Goal: Check status: Check status

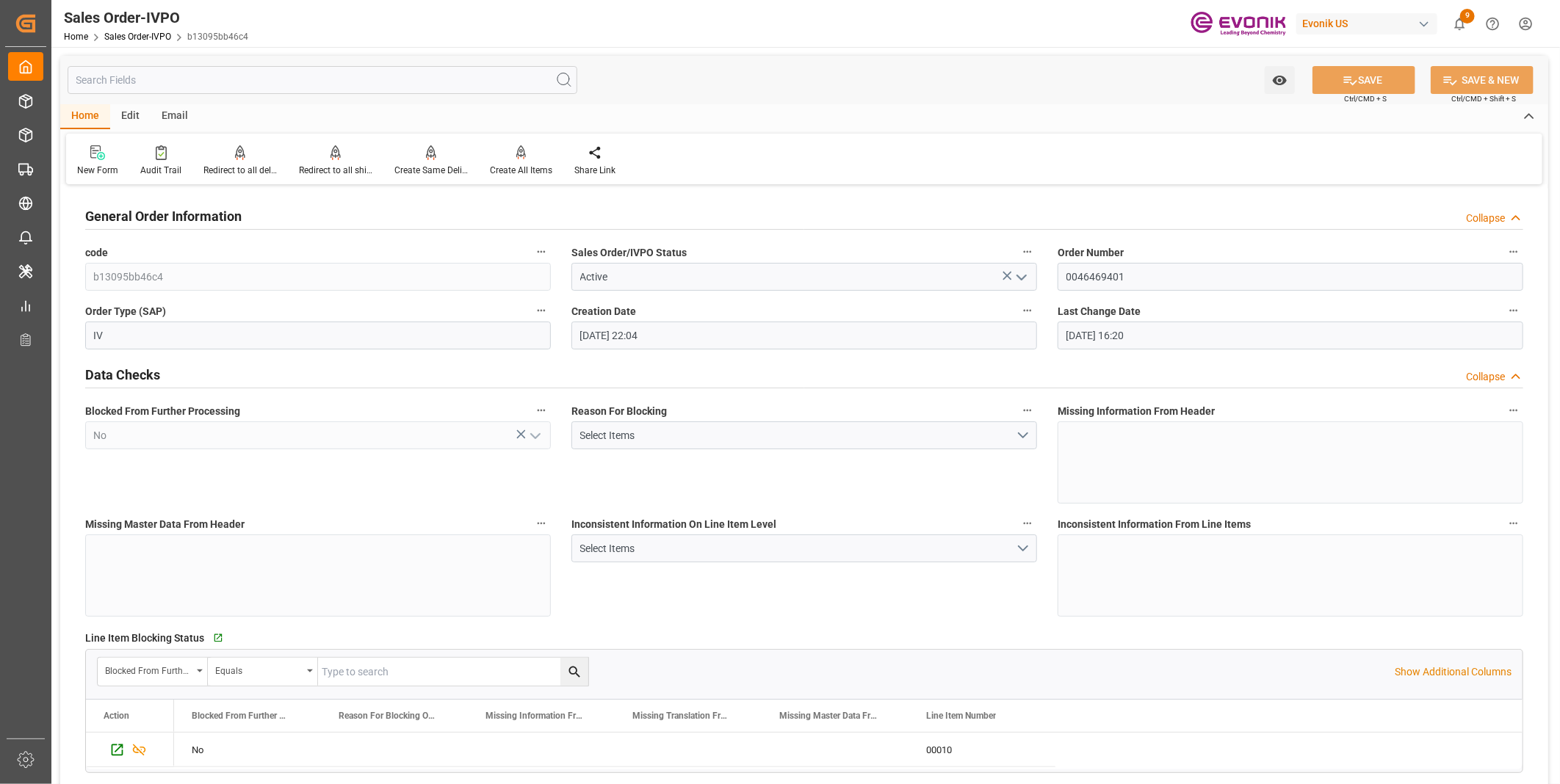
scroll to position [1468, 0]
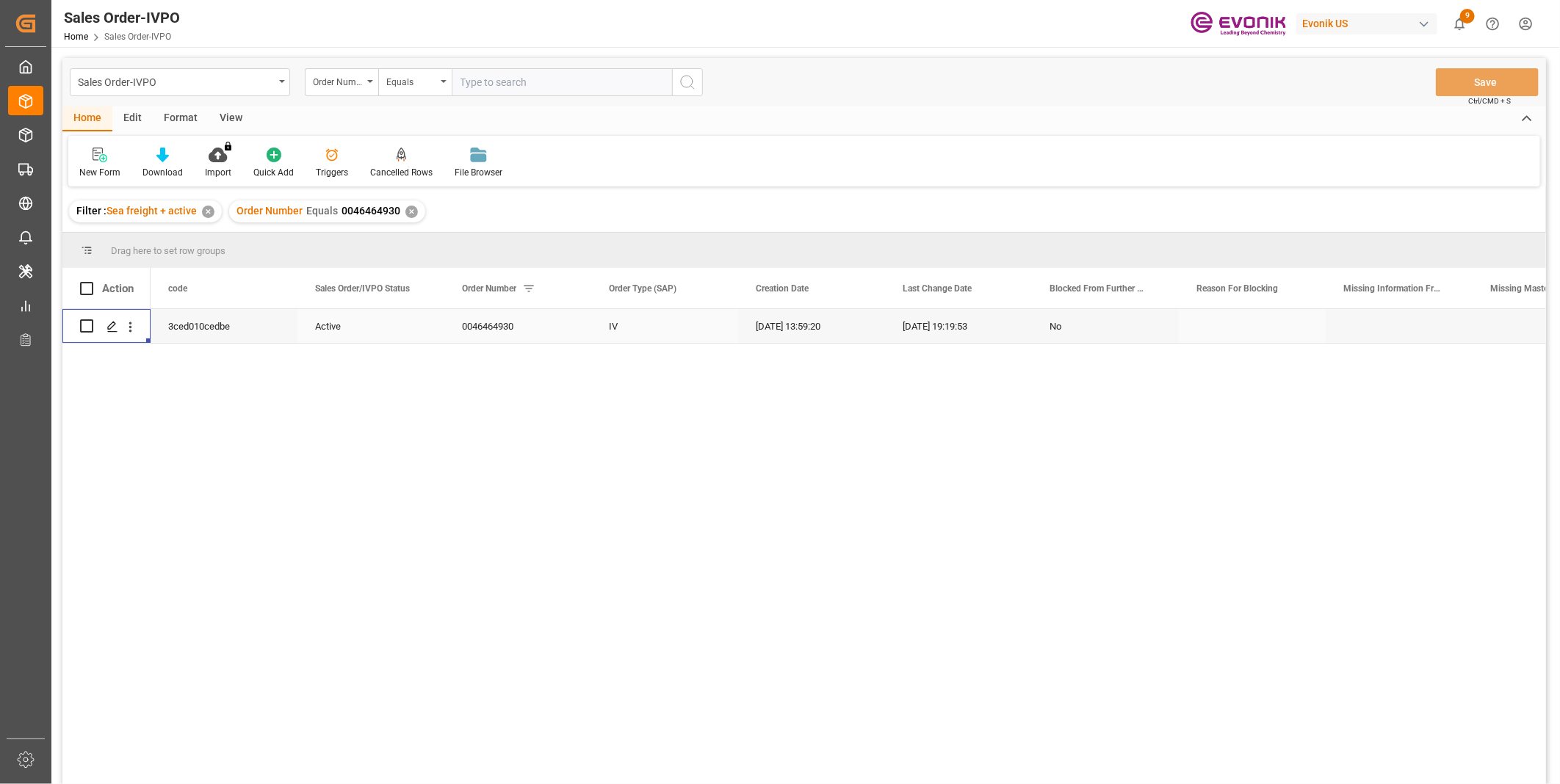
click at [512, 79] on input "text" at bounding box center [562, 82] width 220 height 28
paste input "2007147880"
type input "2007147880"
click at [683, 74] on icon "search button" at bounding box center [687, 83] width 18 height 18
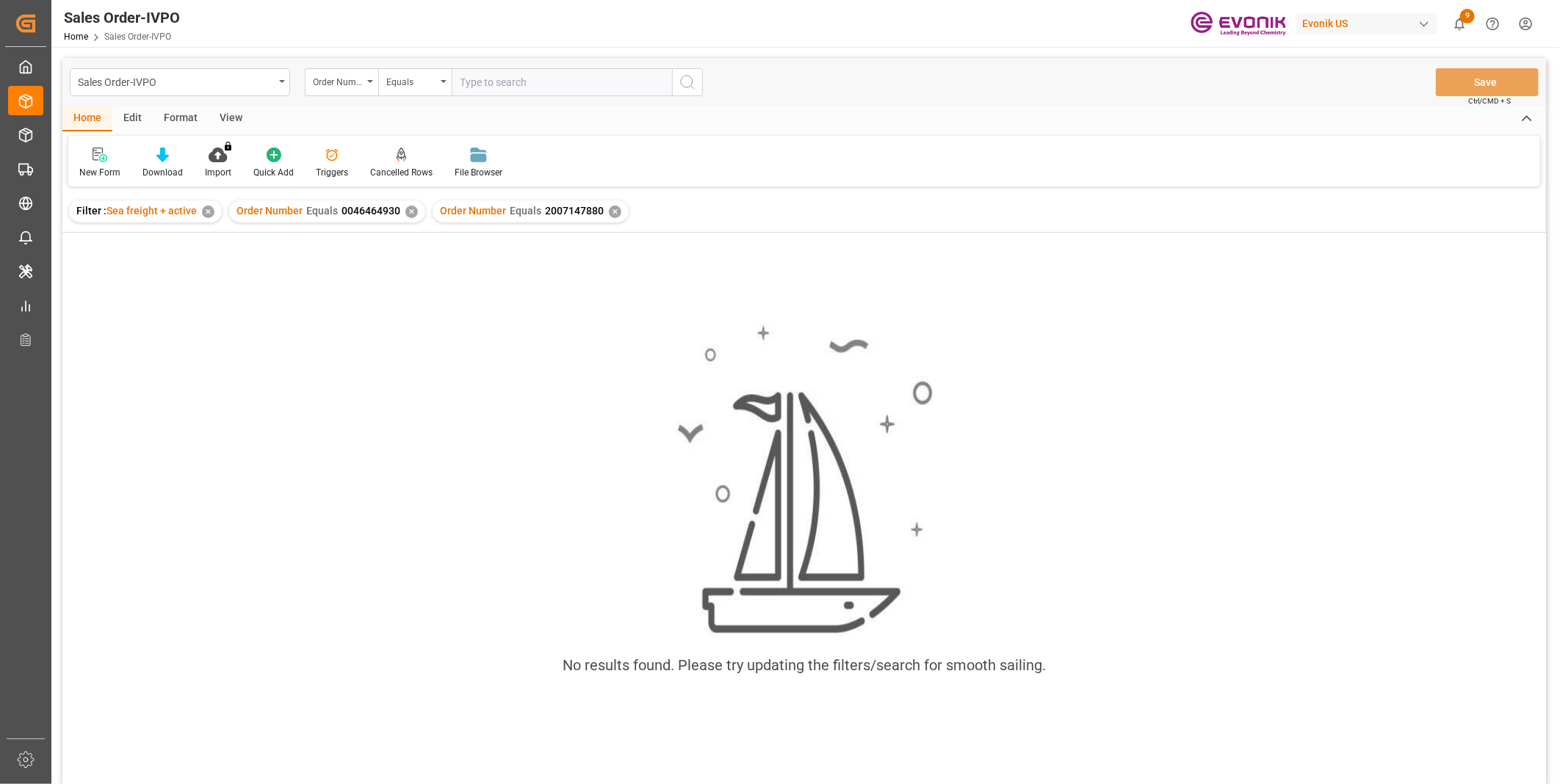
click at [407, 214] on div "✕" at bounding box center [411, 211] width 13 height 13
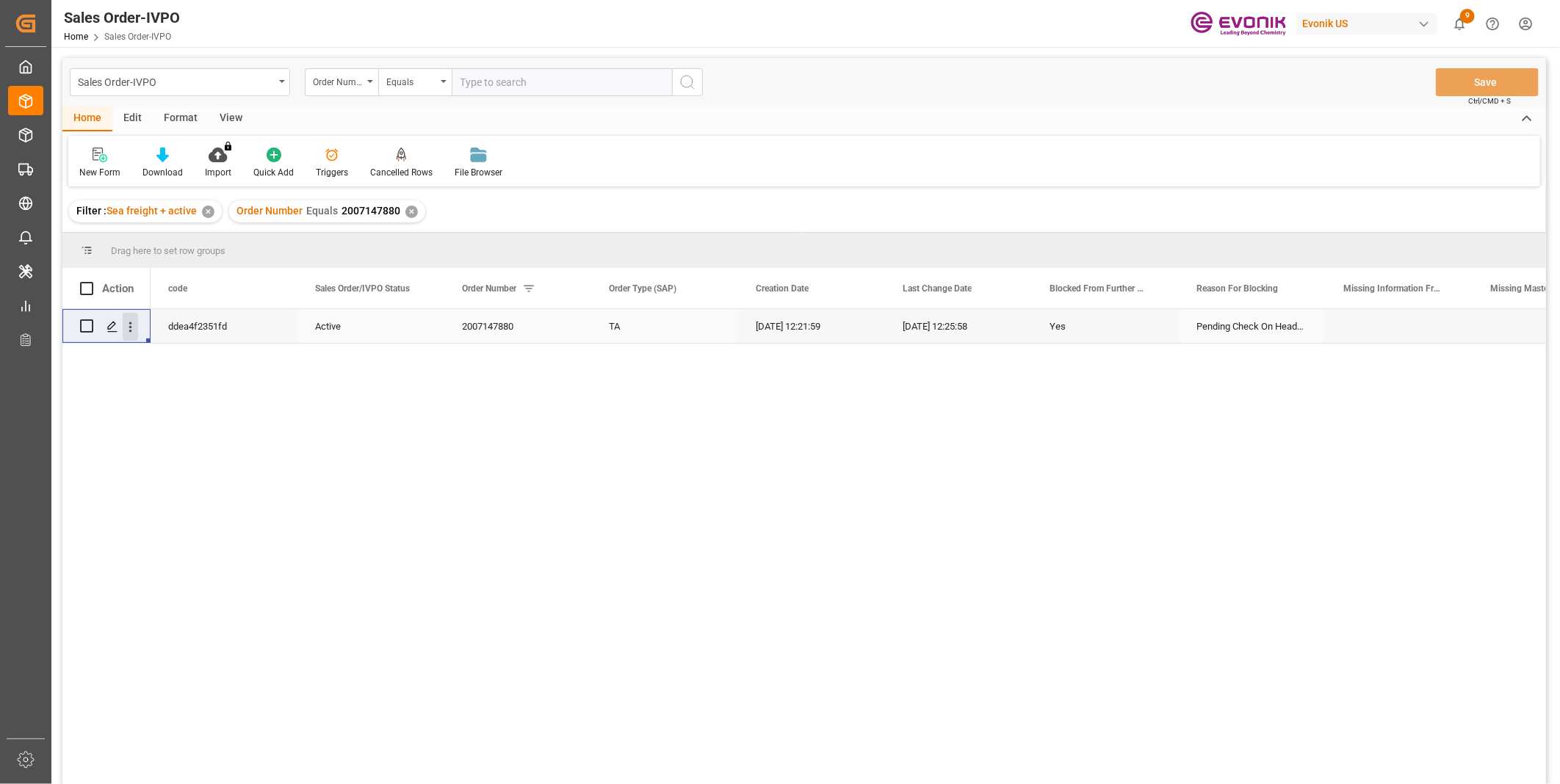
click at [135, 328] on icon "open menu" at bounding box center [130, 327] width 16 height 16
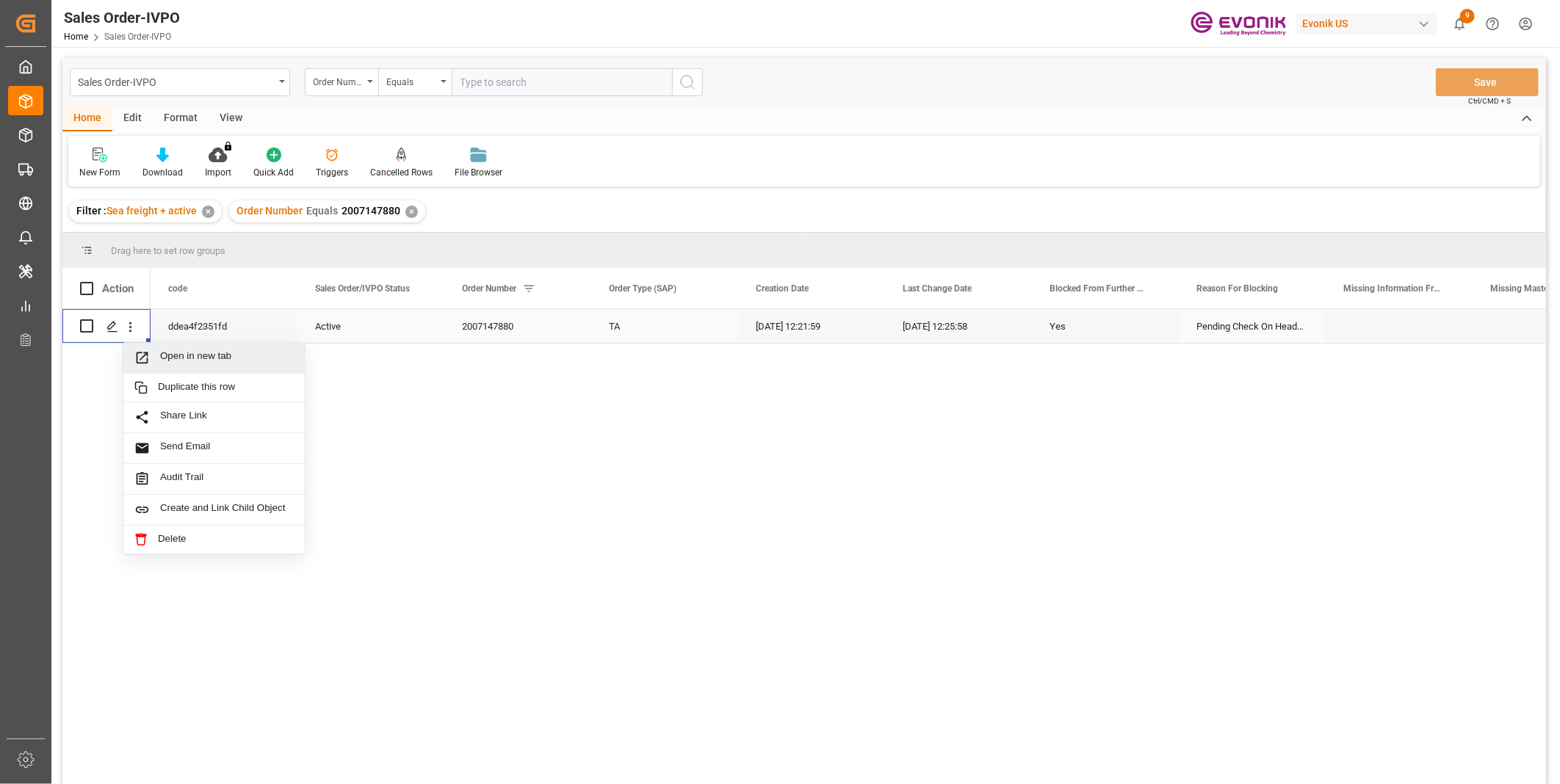
click at [198, 352] on span "Open in new tab" at bounding box center [226, 357] width 133 height 16
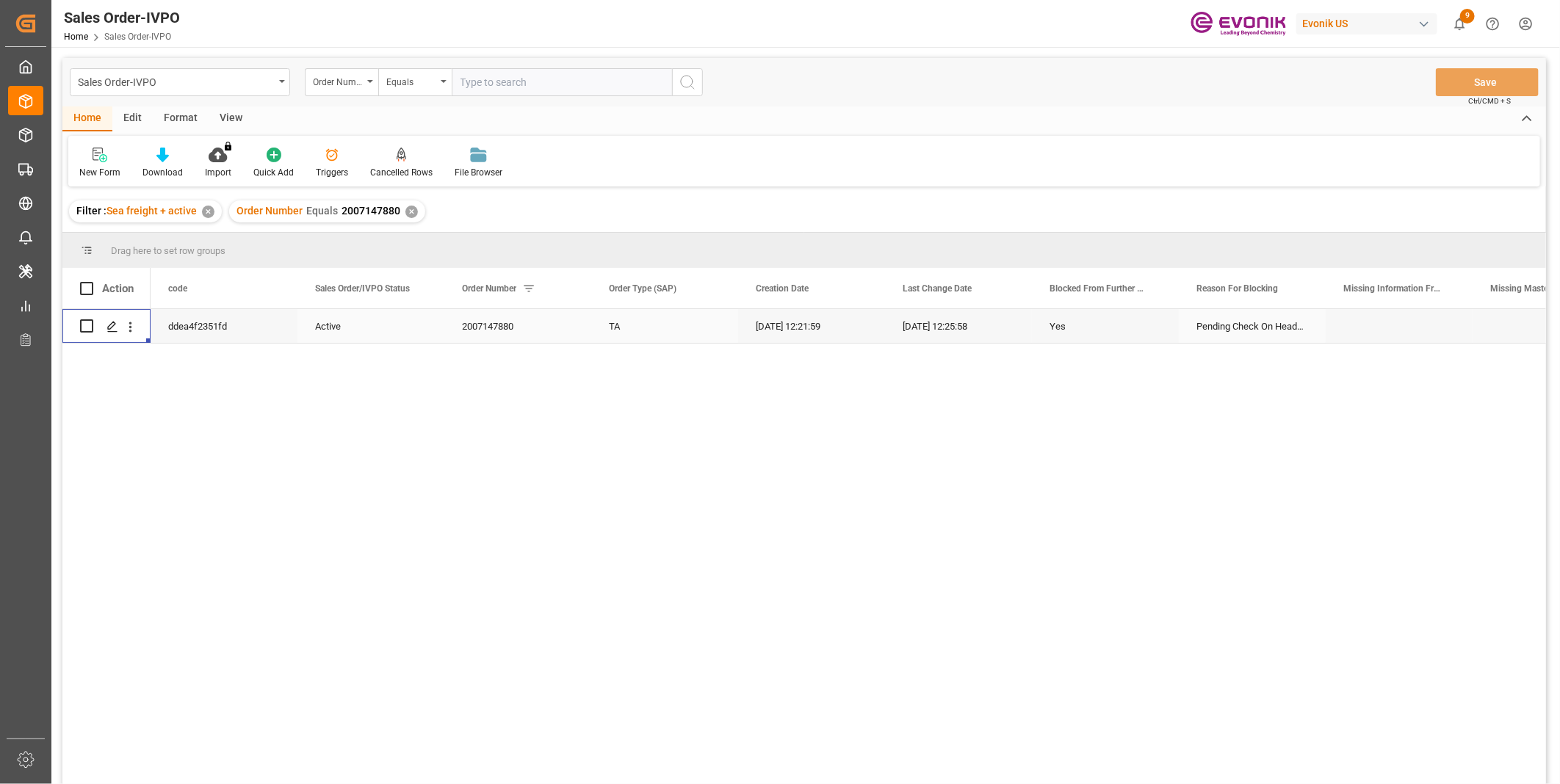
click at [515, 80] on input "text" at bounding box center [562, 82] width 220 height 28
paste input "0046467179"
type input "0046467179"
click at [685, 80] on icon "search button" at bounding box center [687, 83] width 18 height 18
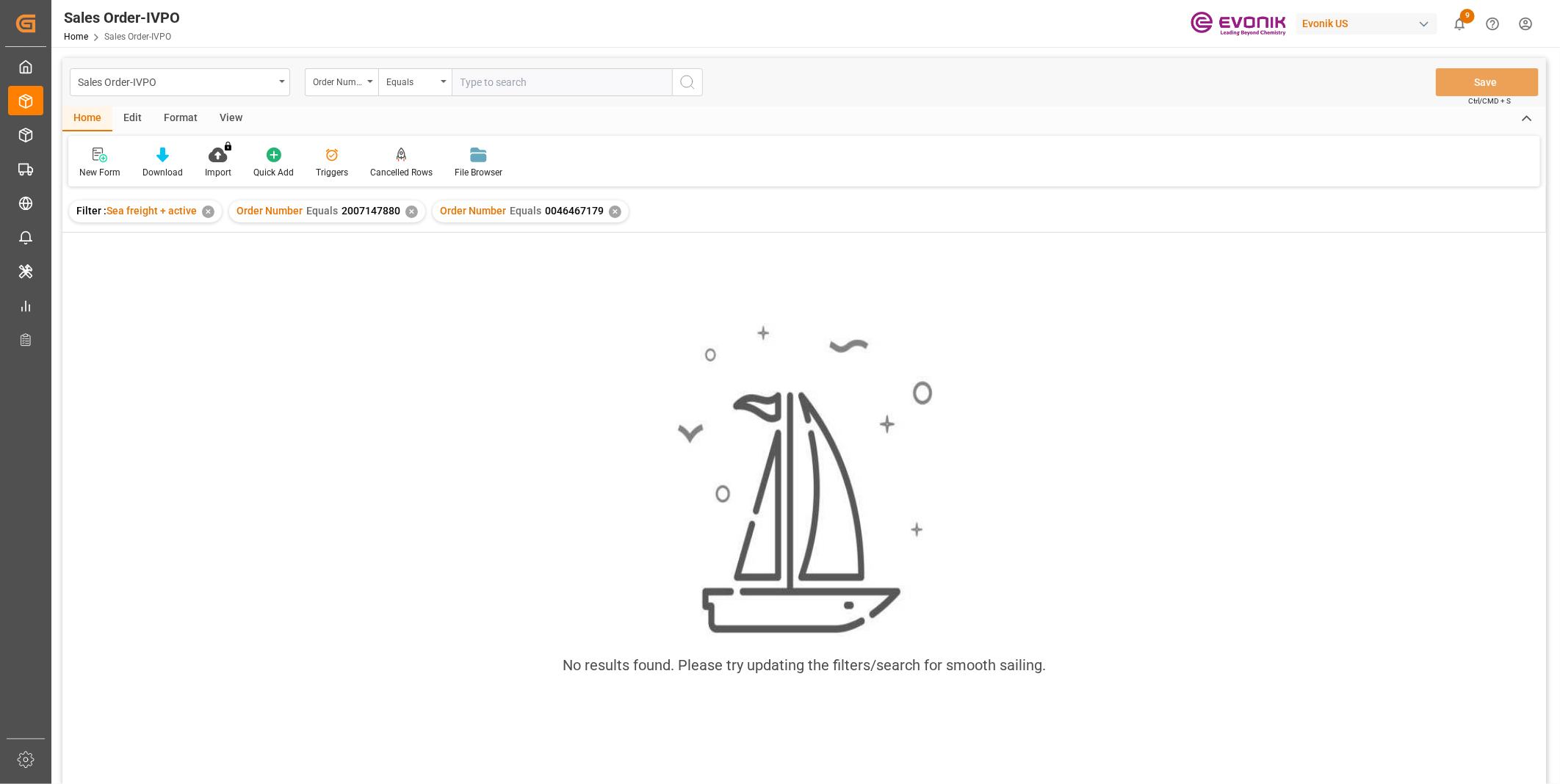
click at [405, 210] on div "✕" at bounding box center [411, 211] width 13 height 13
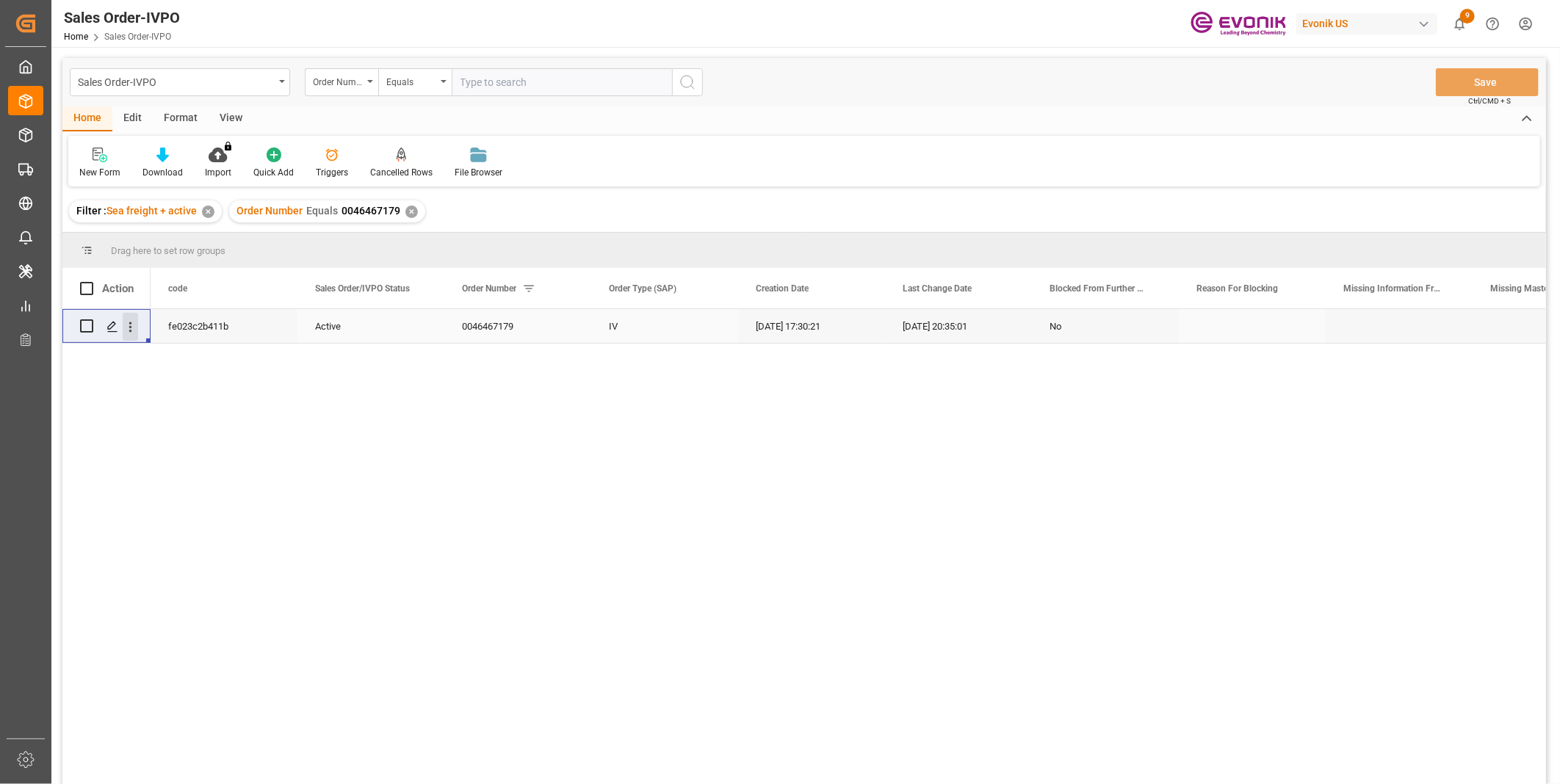
click at [127, 331] on icon "open menu" at bounding box center [130, 327] width 16 height 16
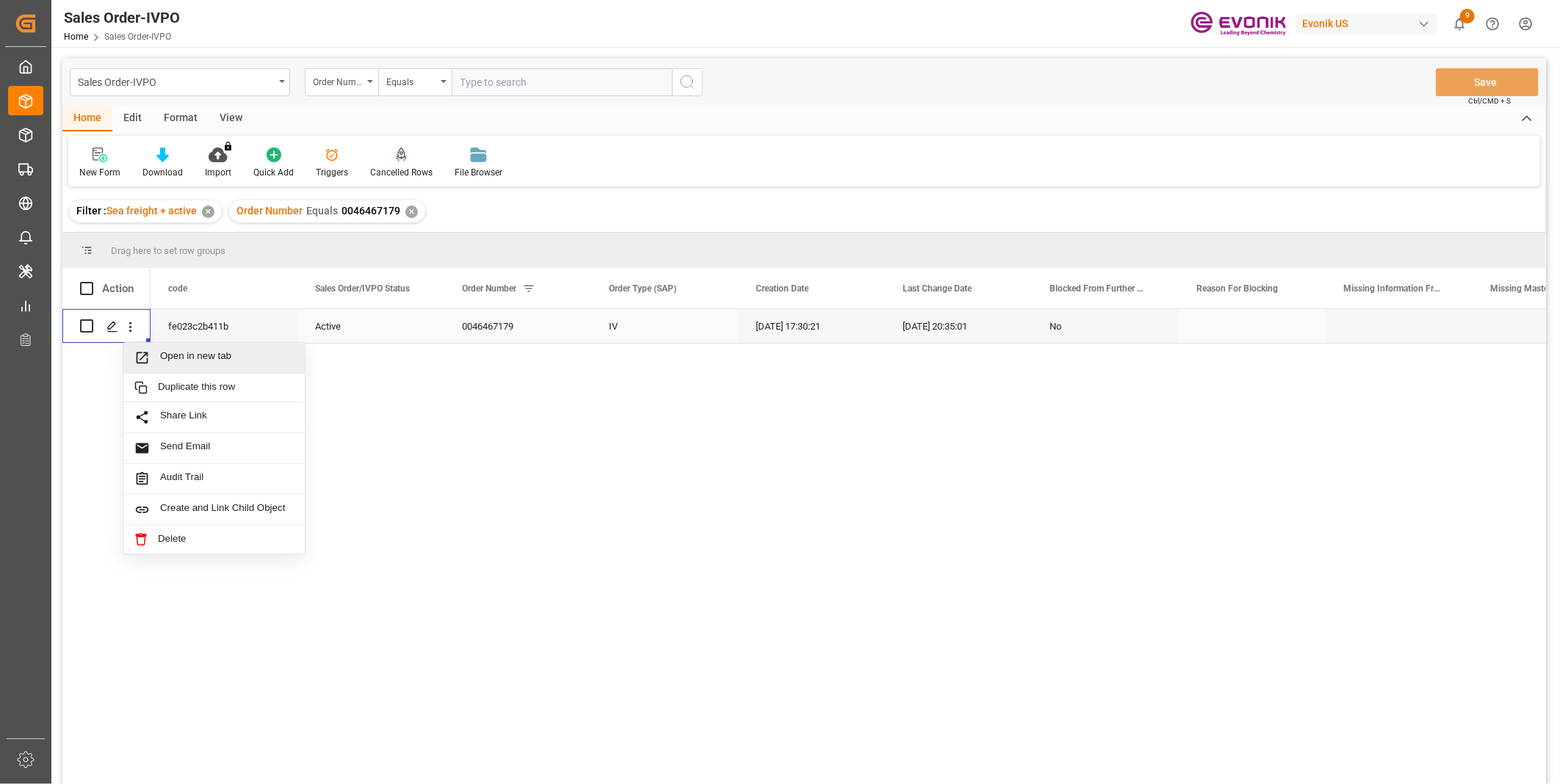
click at [187, 352] on span "Open in new tab" at bounding box center [226, 357] width 133 height 16
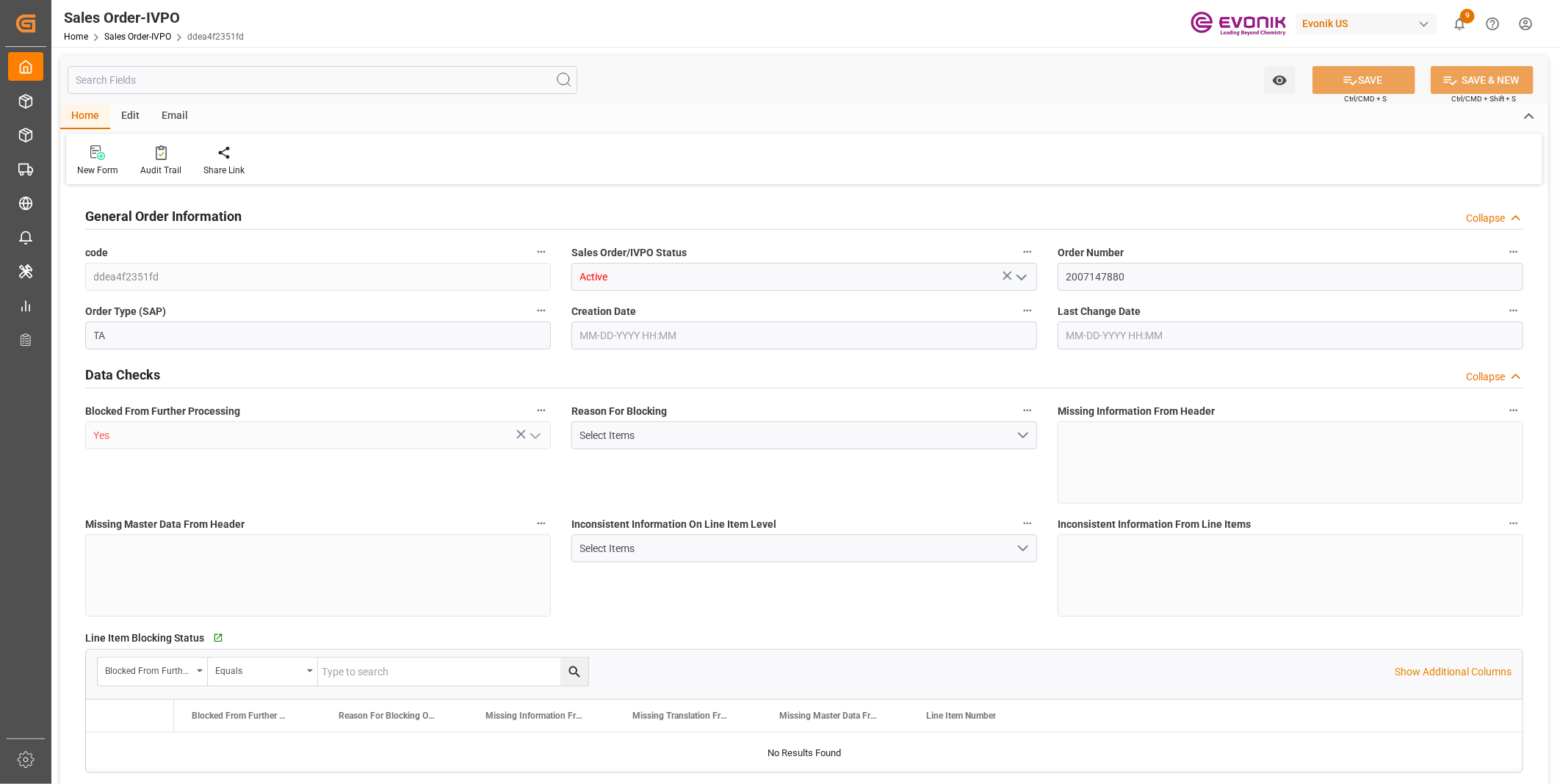
type input "BRRIO"
type input "0"
type input "1"
type input "2"
type input "20000"
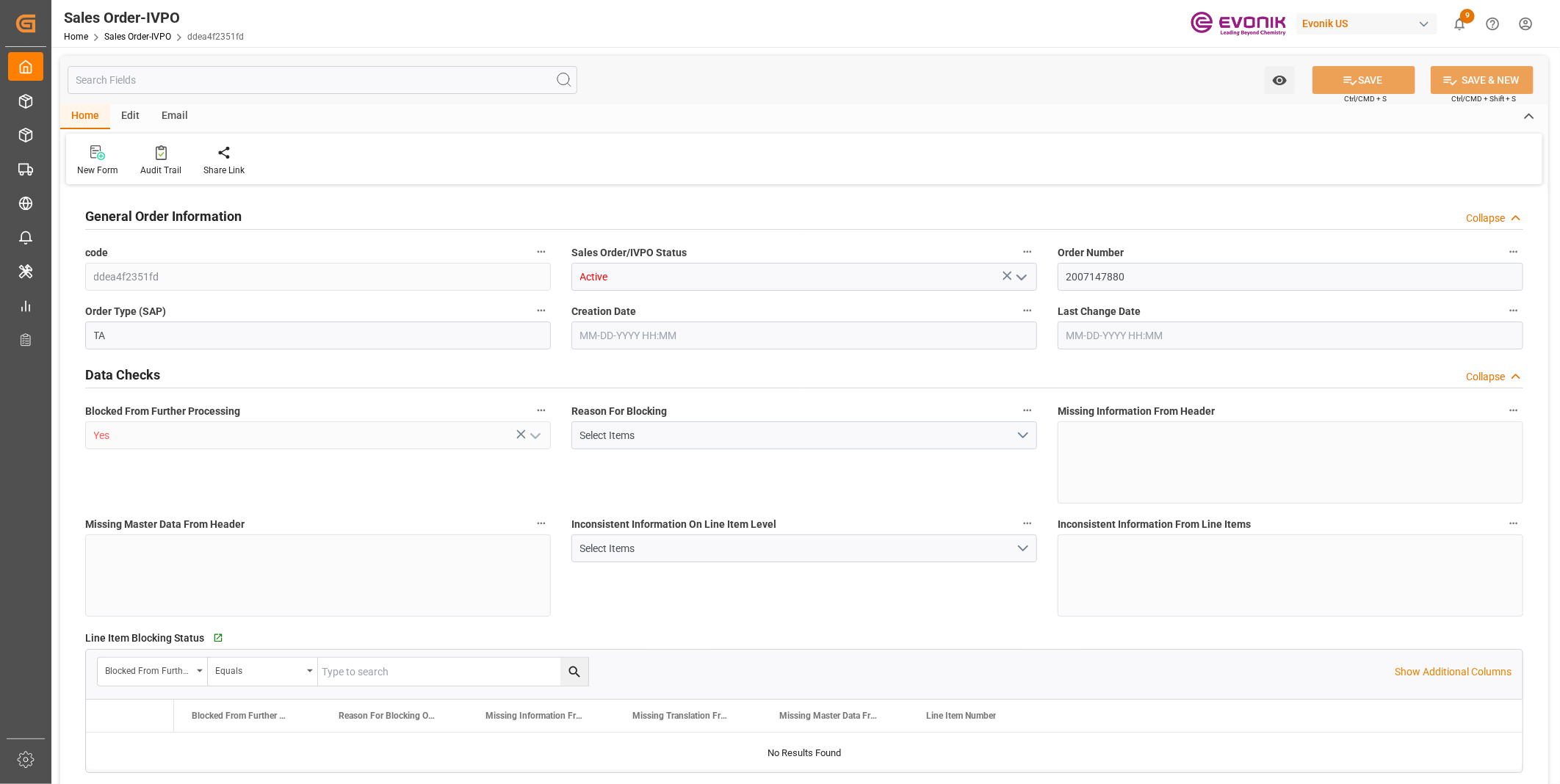
type input "0"
type input "17000"
type input "30"
type input "08-27-2025 12:21"
type input "08-27-2025 12:25"
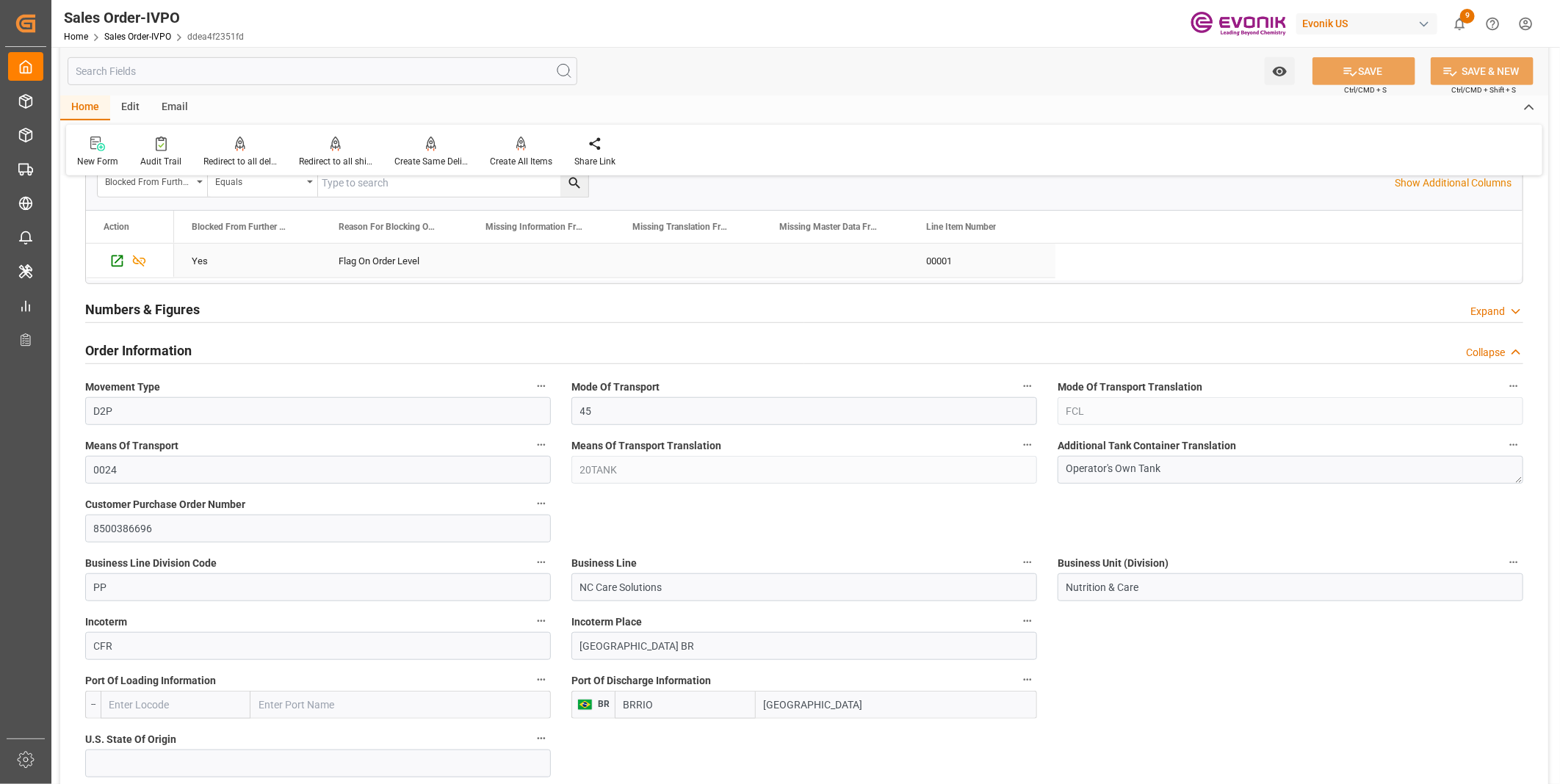
scroll to position [570, 0]
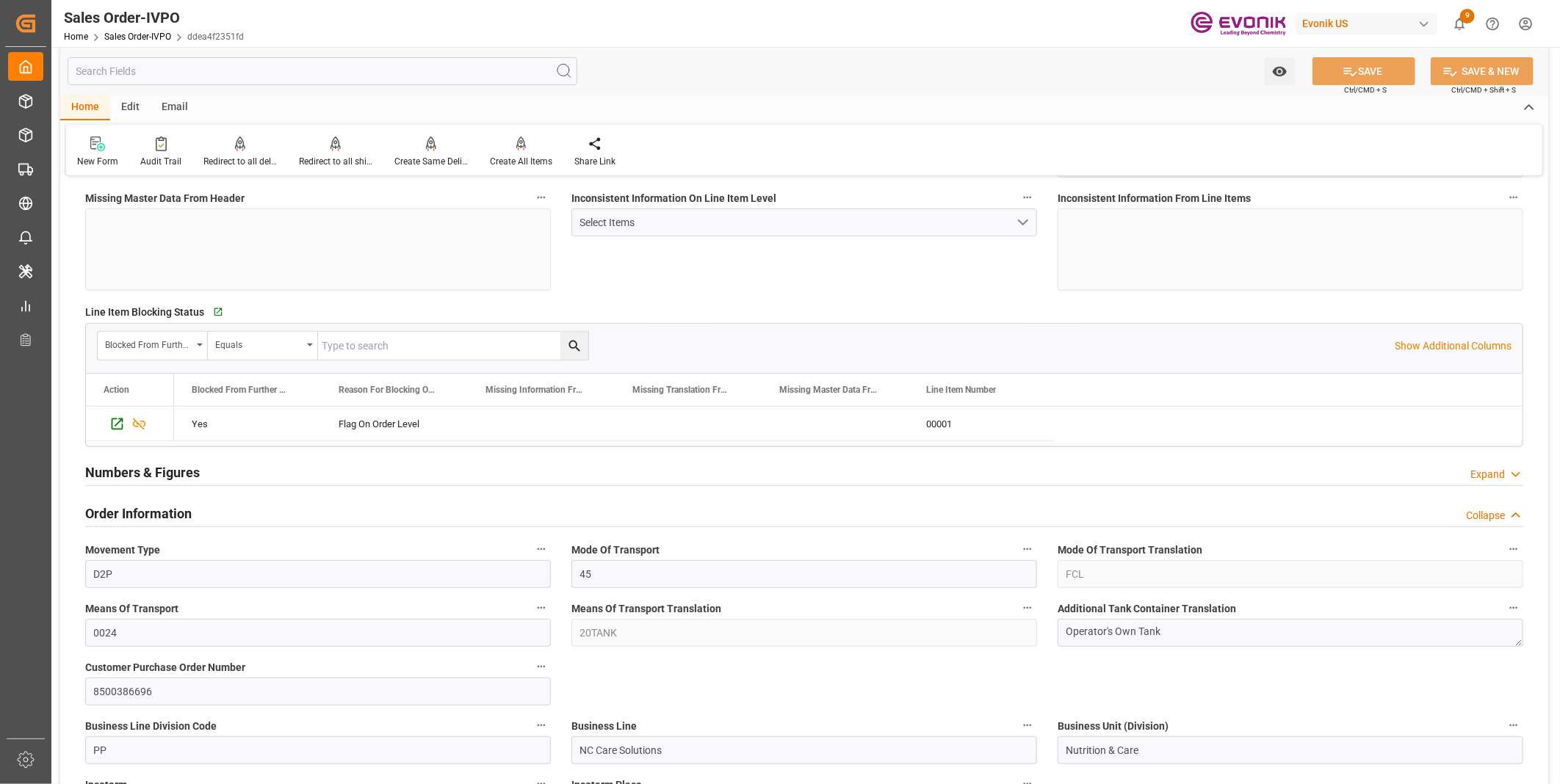
scroll to position [0, 0]
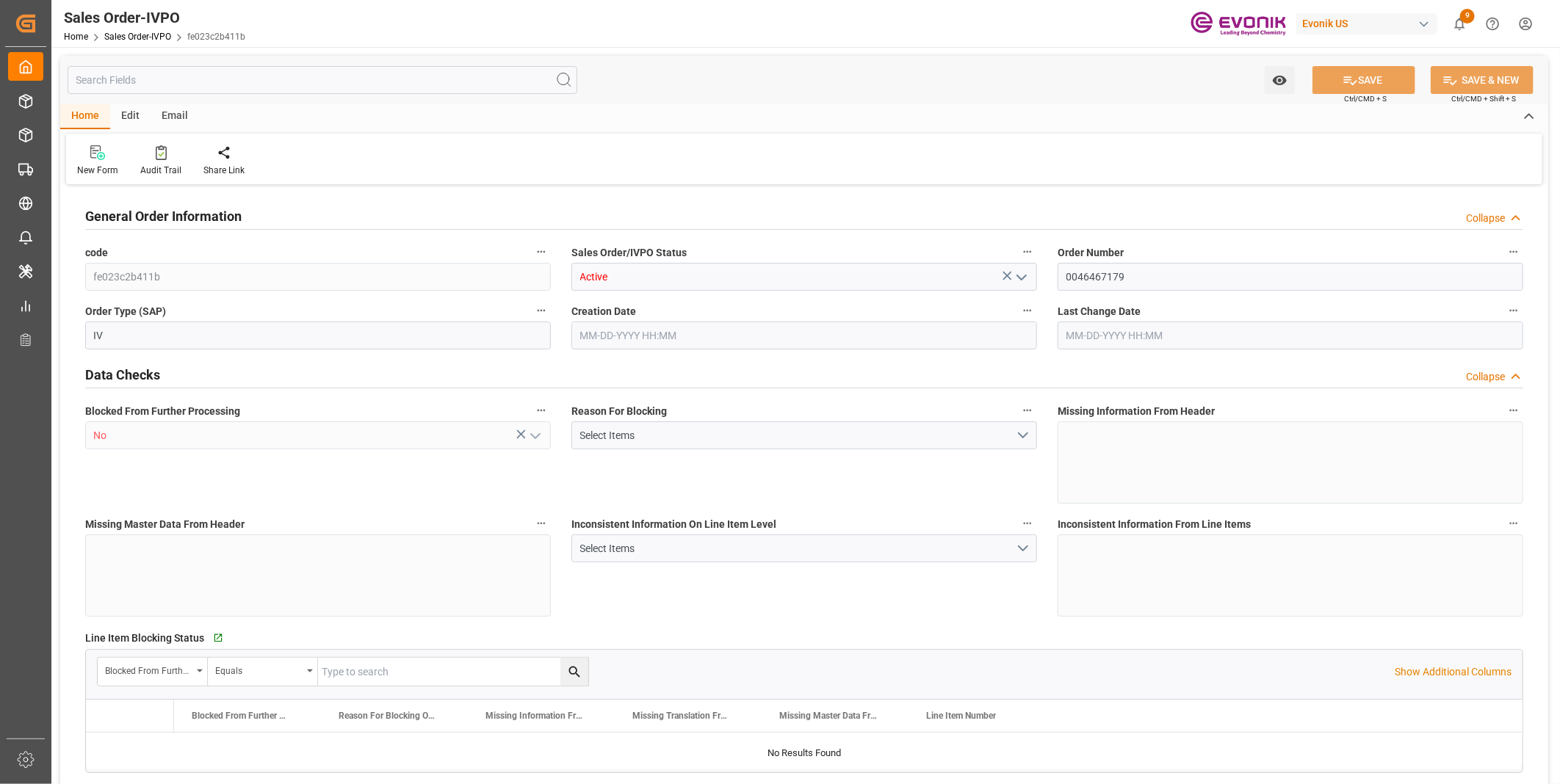
type input "NLRTM"
type input "0"
type input "1"
type input "2"
type input "17252"
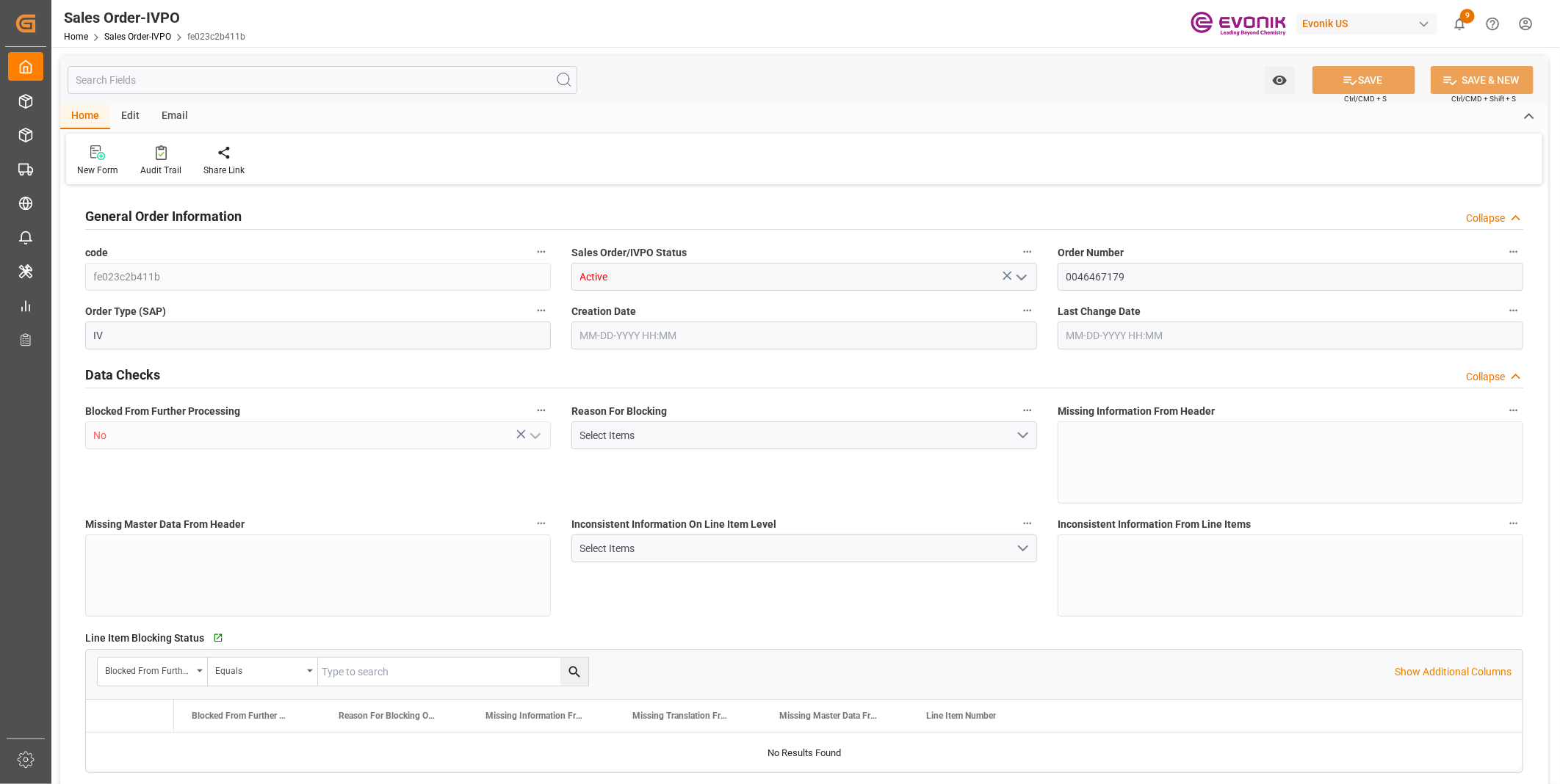
type input "0"
type input "17000"
type input "30"
type input "08-06-2025 17:30"
type input "08-22-2025 20:35"
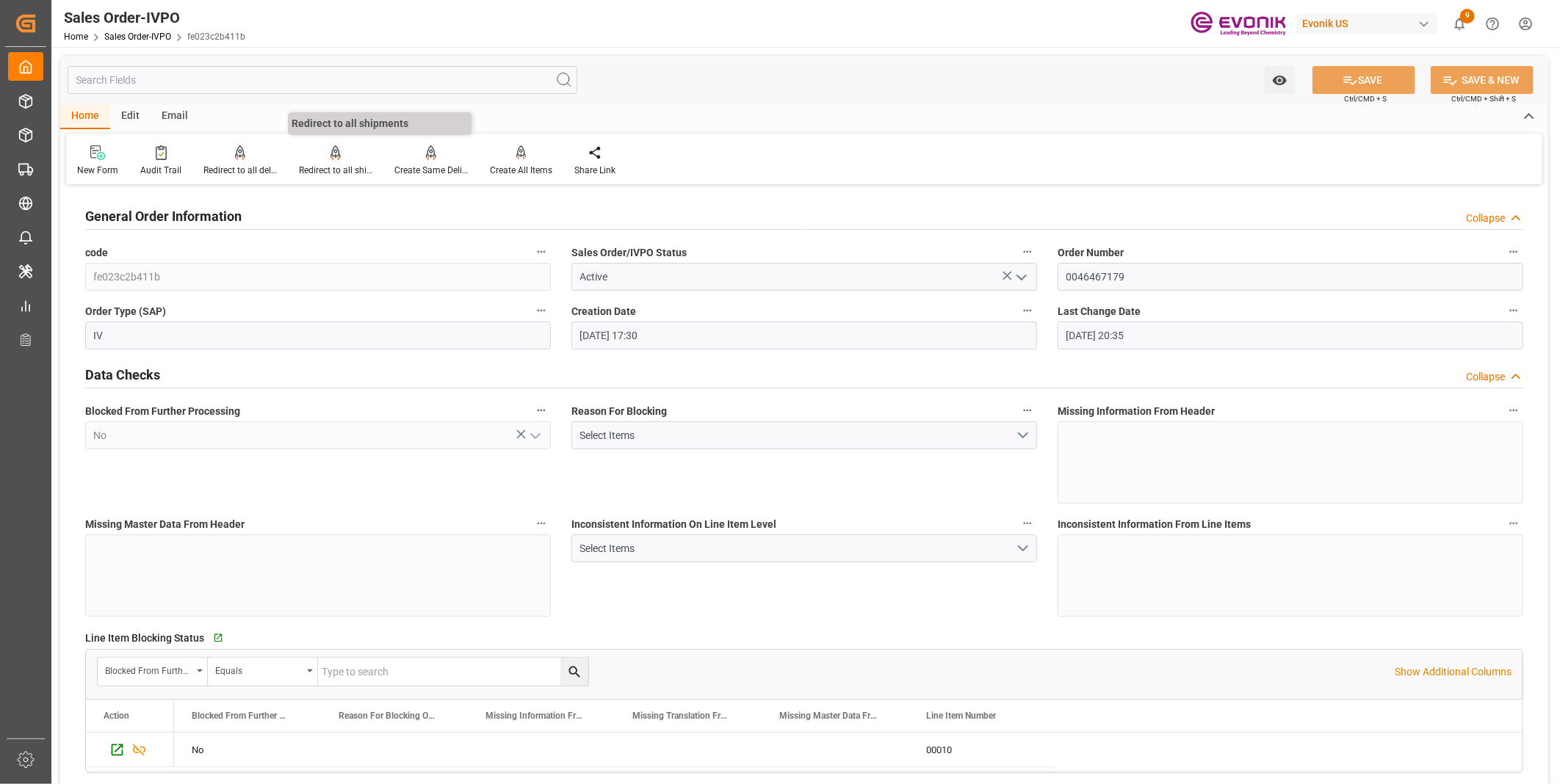
click at [311, 150] on div at bounding box center [335, 152] width 74 height 16
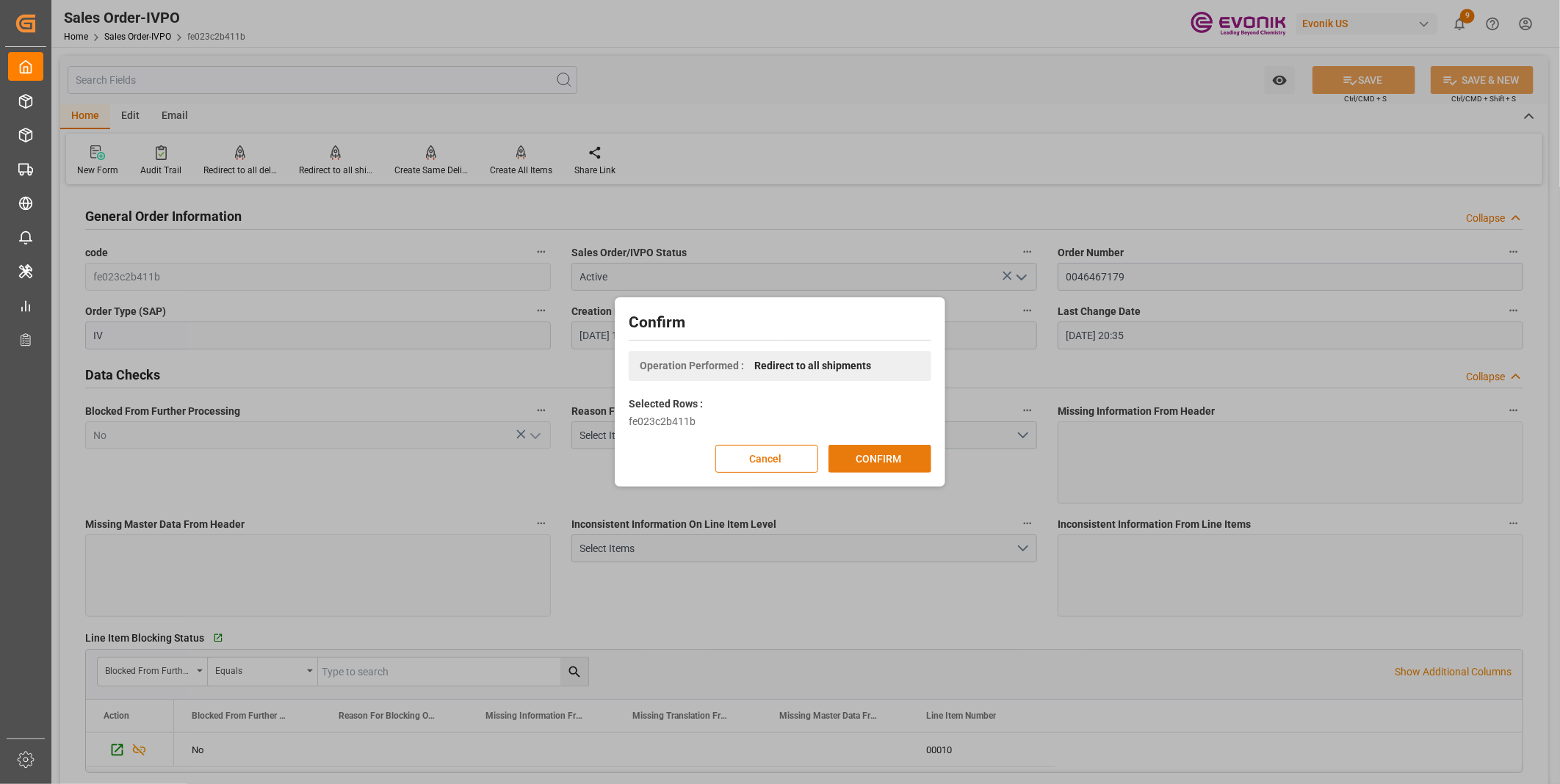
click at [862, 455] on button "CONFIRM" at bounding box center [879, 459] width 103 height 28
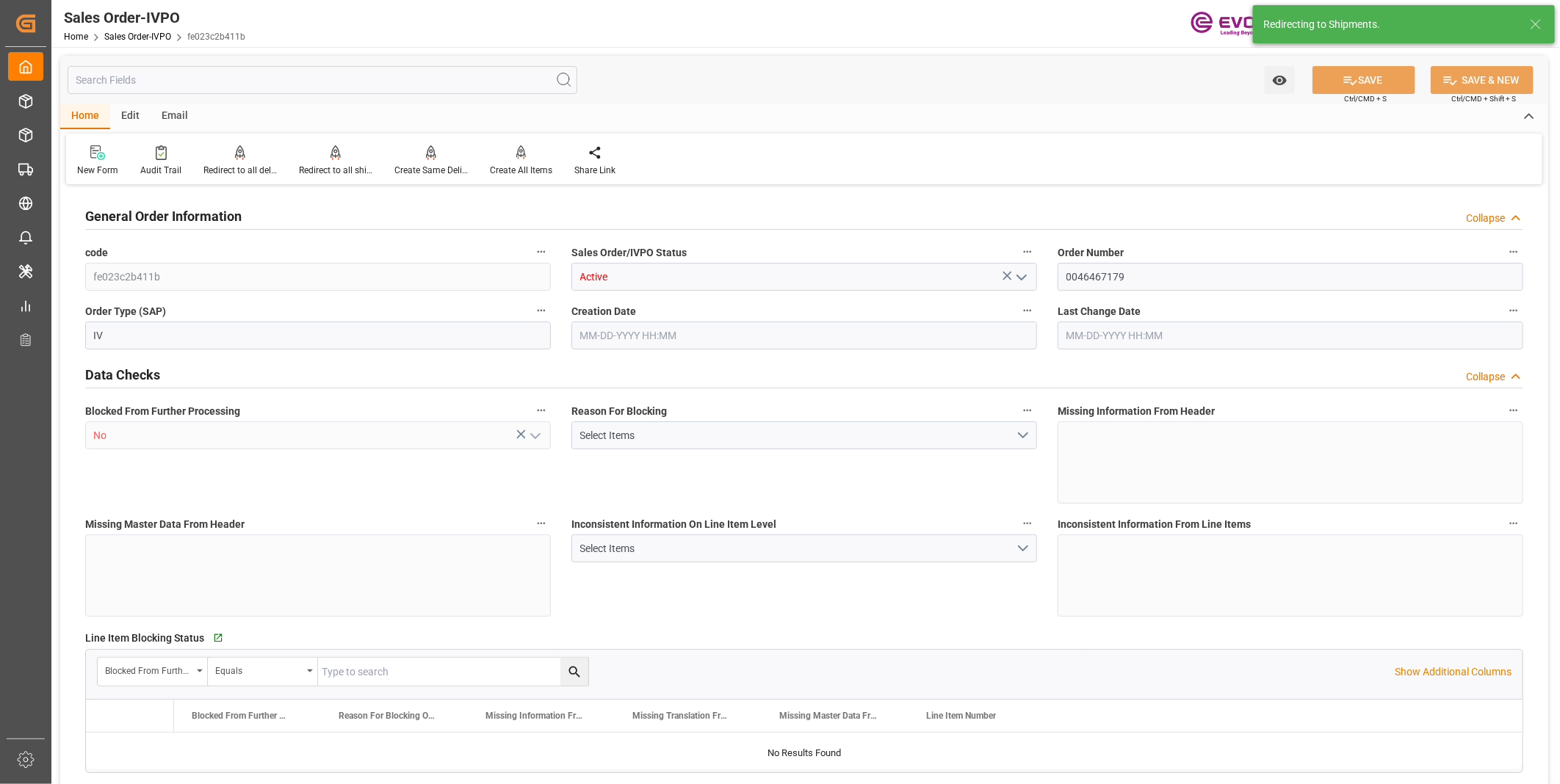
type input "NLRTM"
type input "0"
type input "1"
type input "2"
type input "17252"
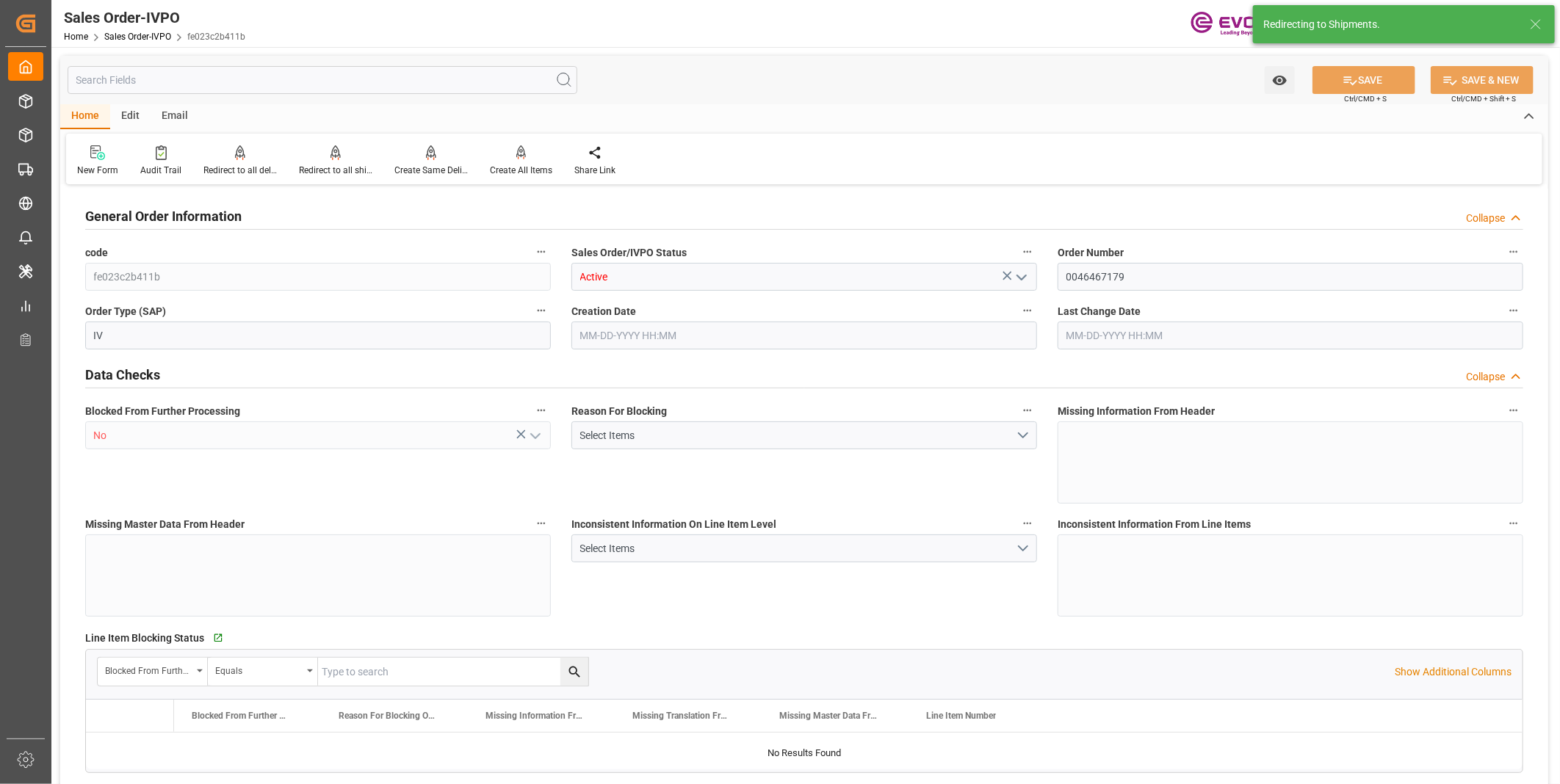
type input "0"
type input "17000"
type input "30"
type input "08-06-2025 17:30"
type input "08-22-2025 20:35"
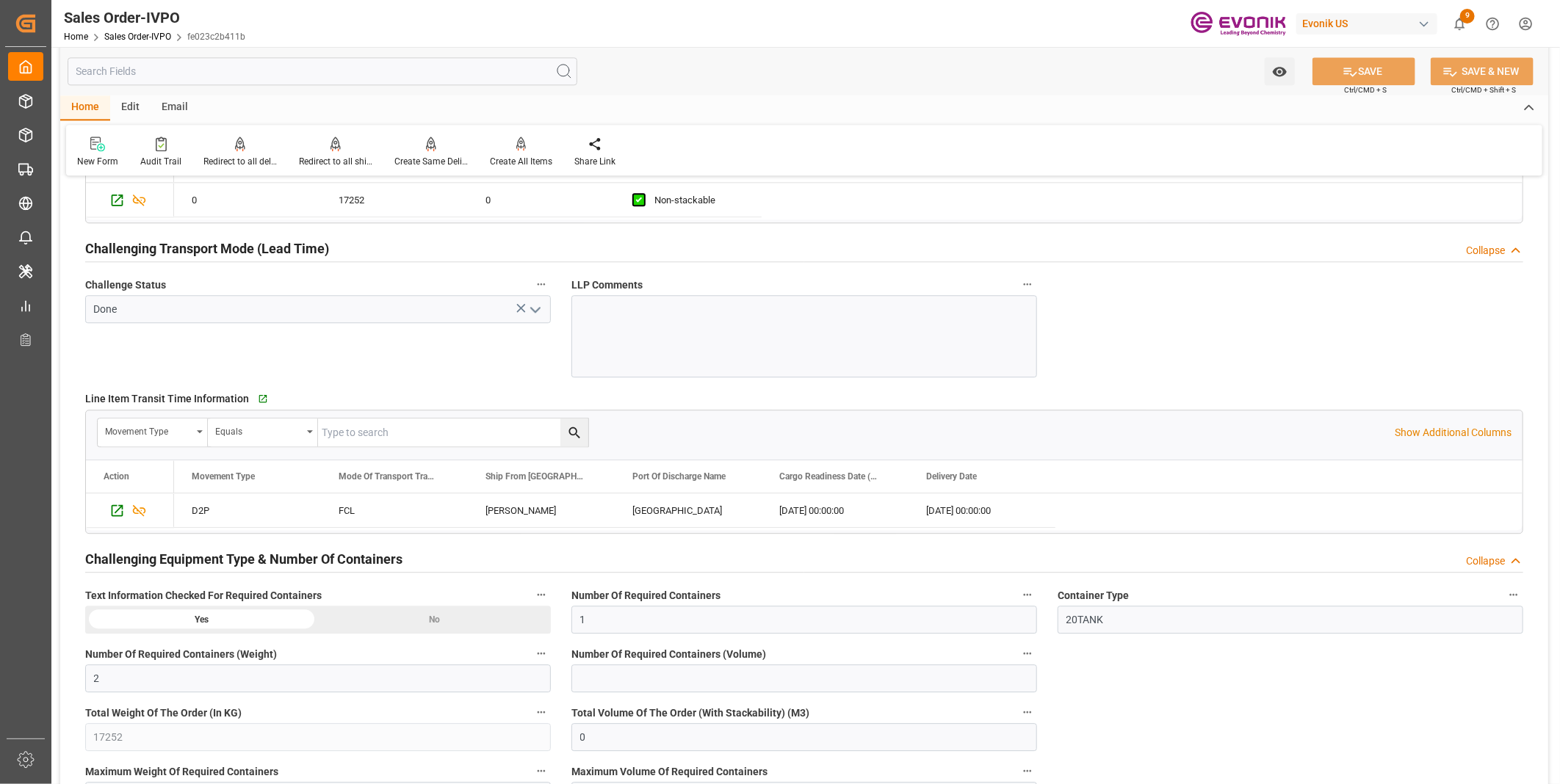
scroll to position [2447, 0]
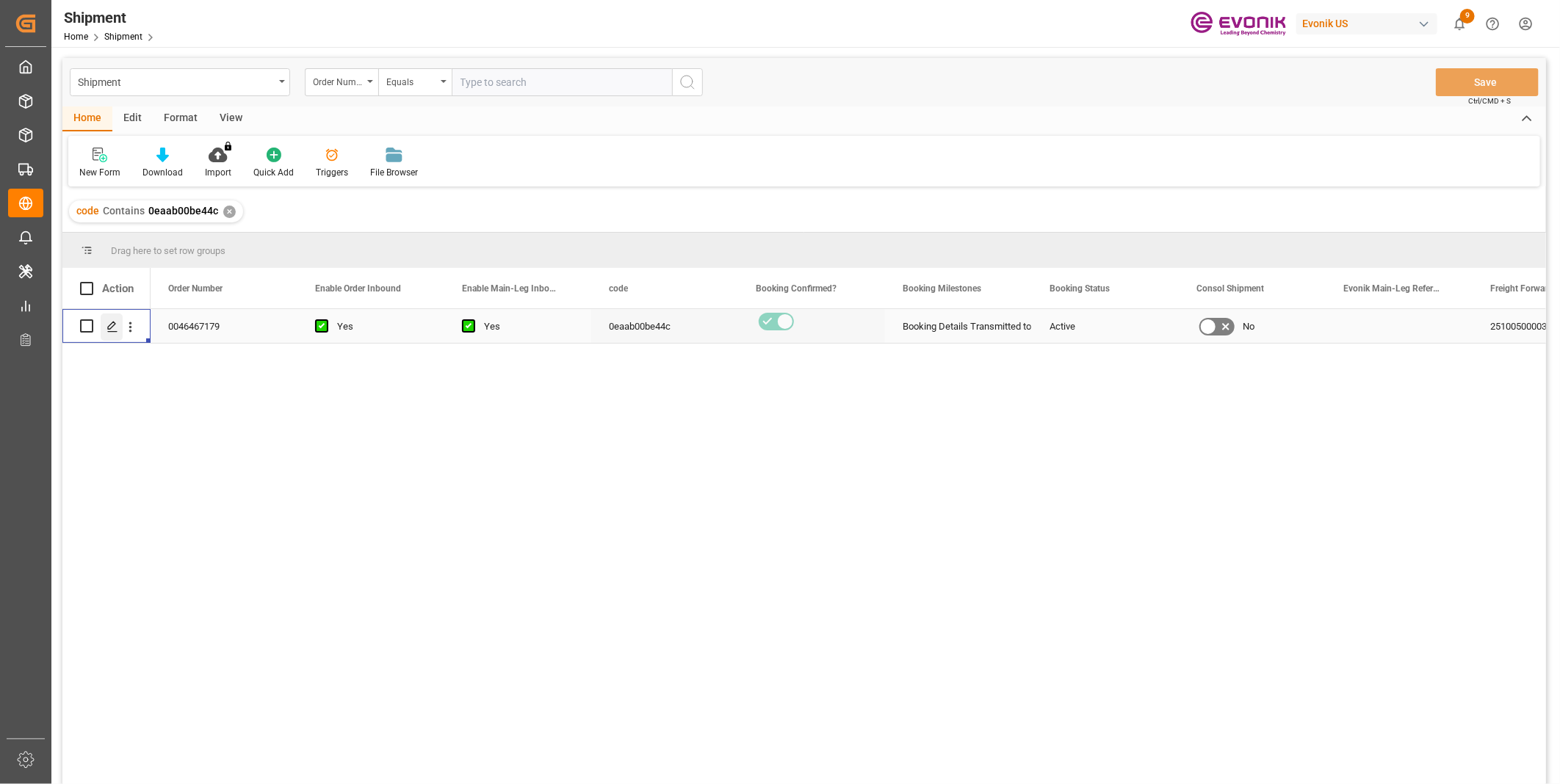
click at [116, 324] on icon "Press SPACE to select this row." at bounding box center [112, 327] width 12 height 12
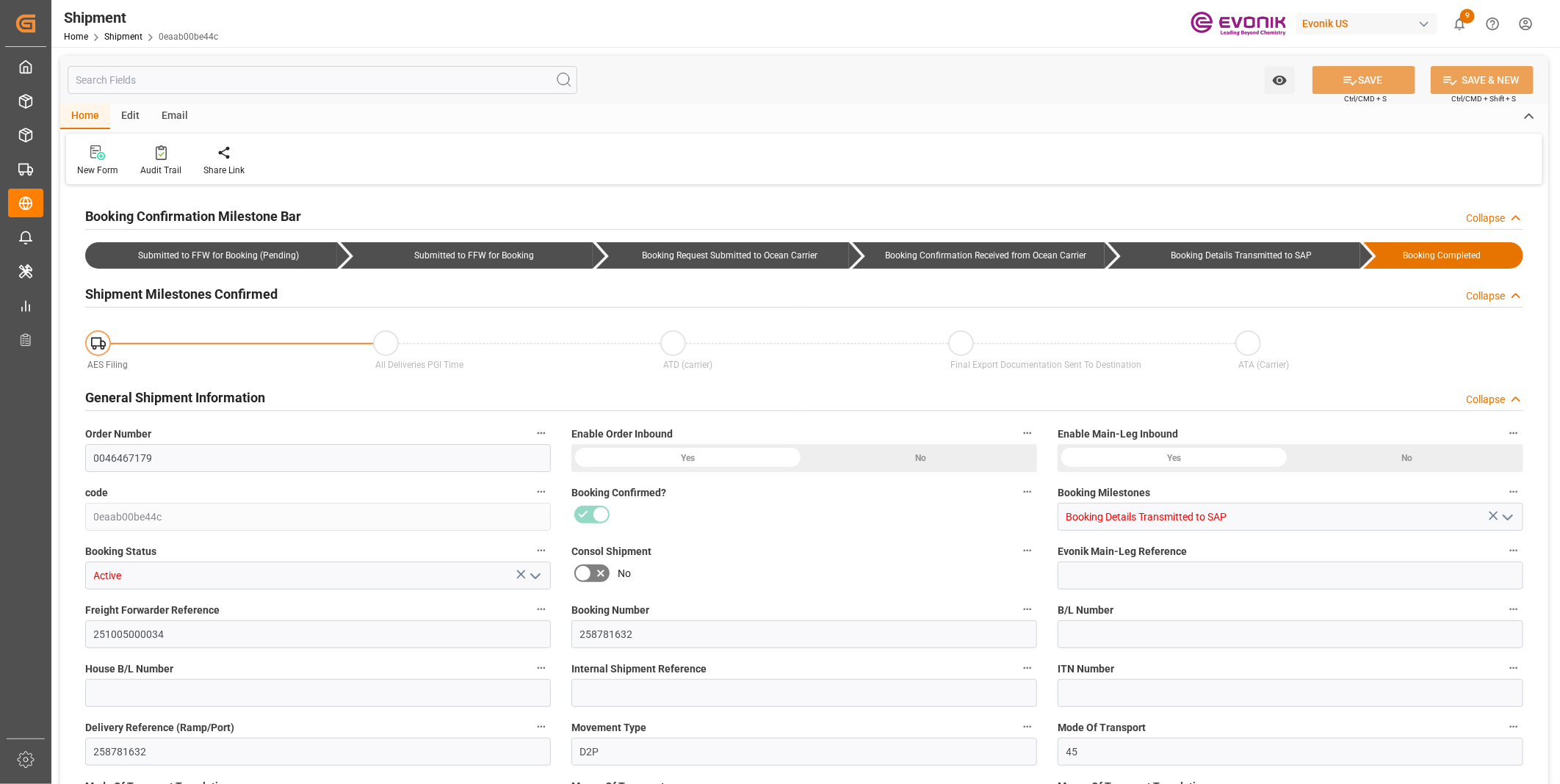
type input "Maersk"
type input "Maersk Line AS"
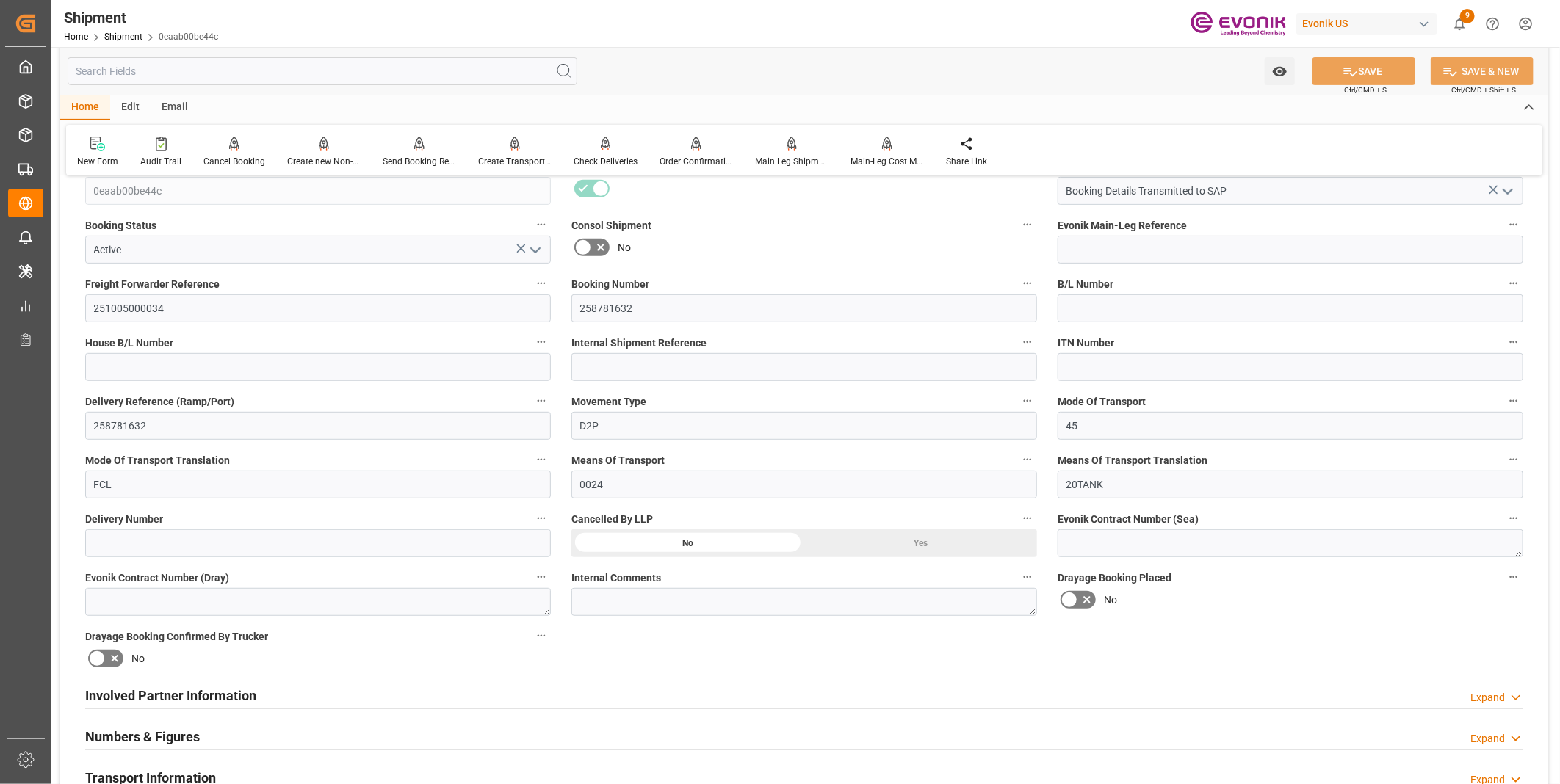
scroll to position [652, 0]
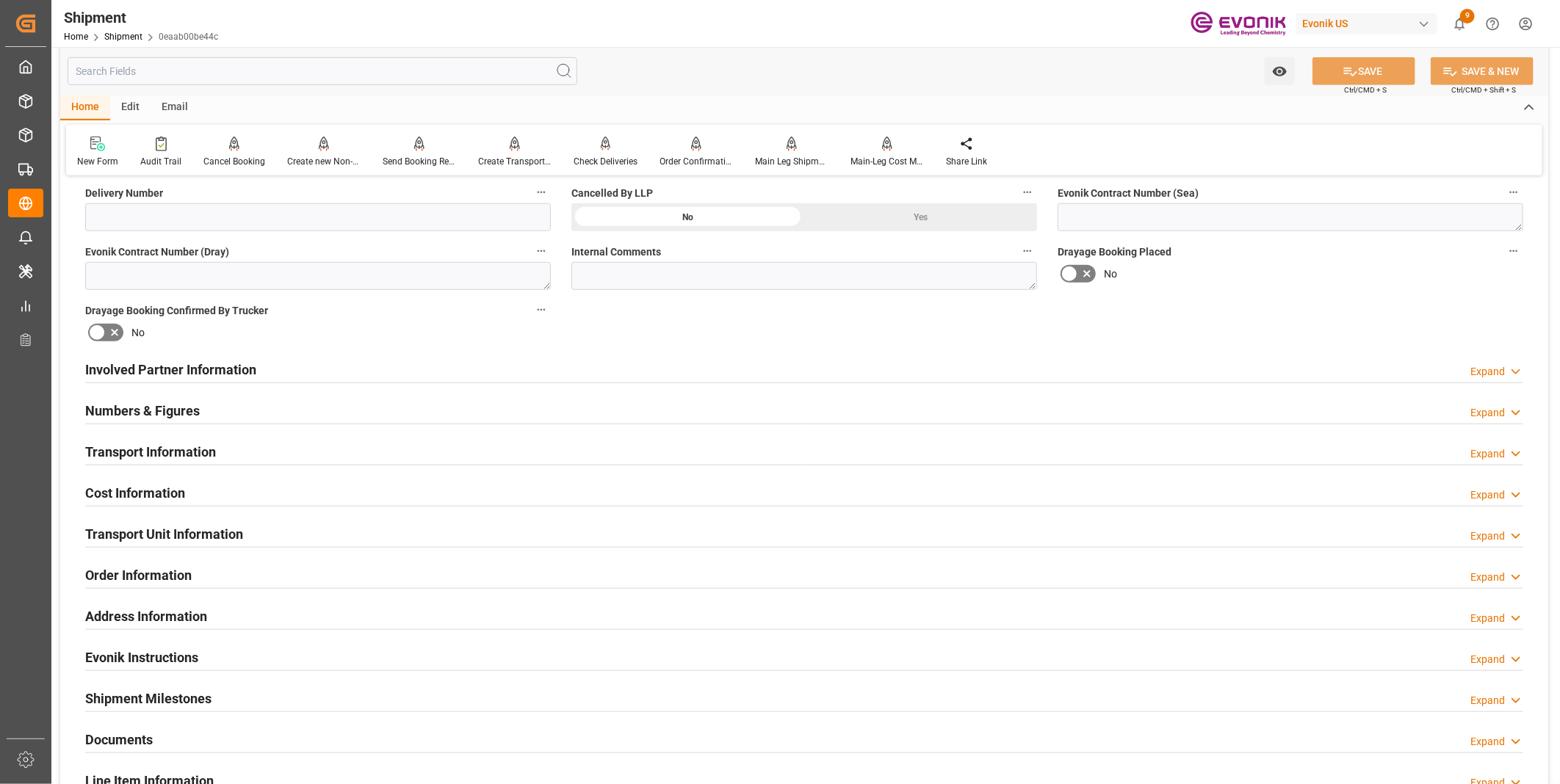
click at [421, 369] on div "Involved Partner Information Expand" at bounding box center [803, 368] width 1438 height 28
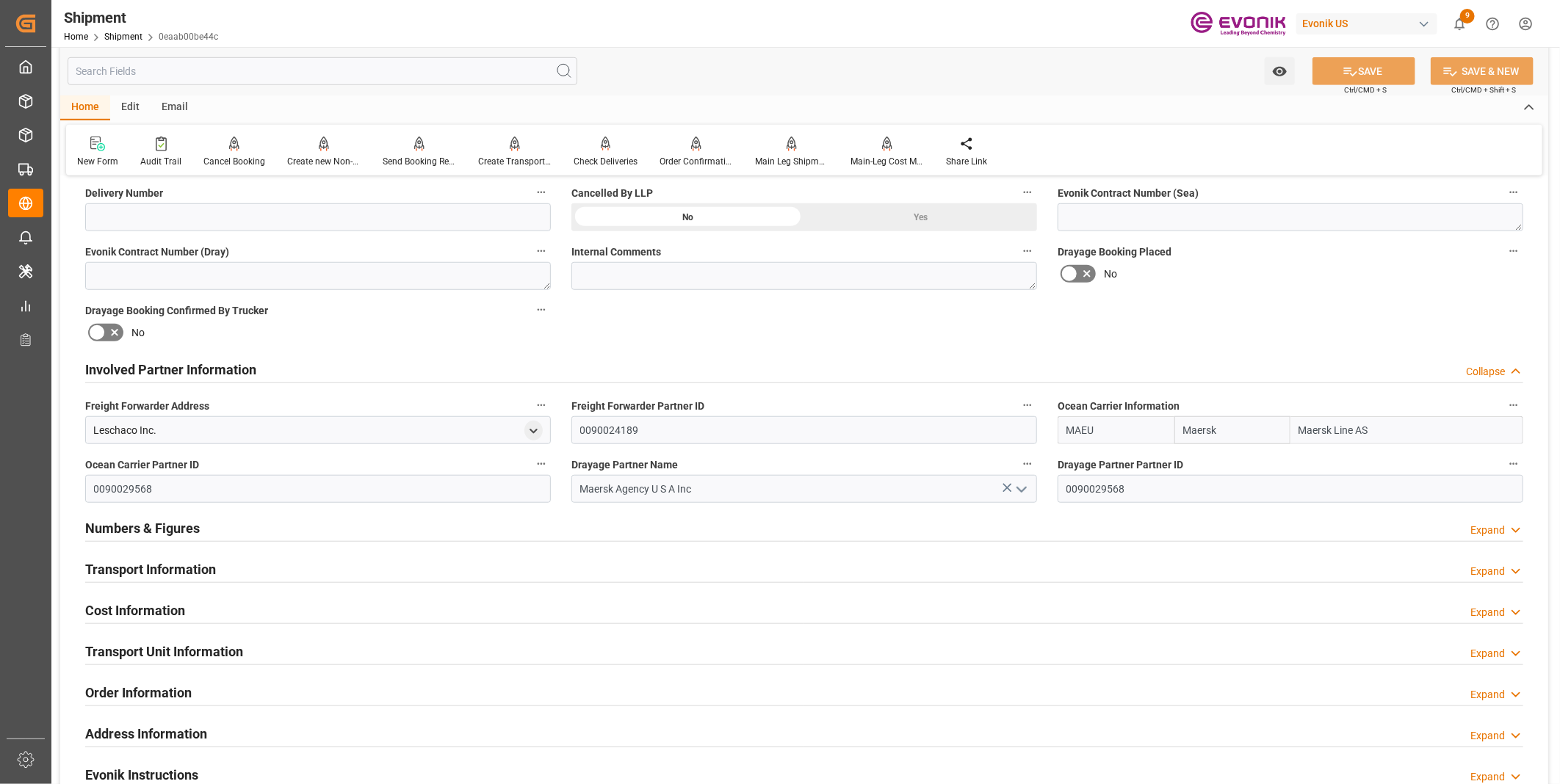
click at [1024, 464] on icon "button" at bounding box center [1028, 464] width 12 height 12
click at [1060, 451] on li "Audits" at bounding box center [1055, 462] width 75 height 25
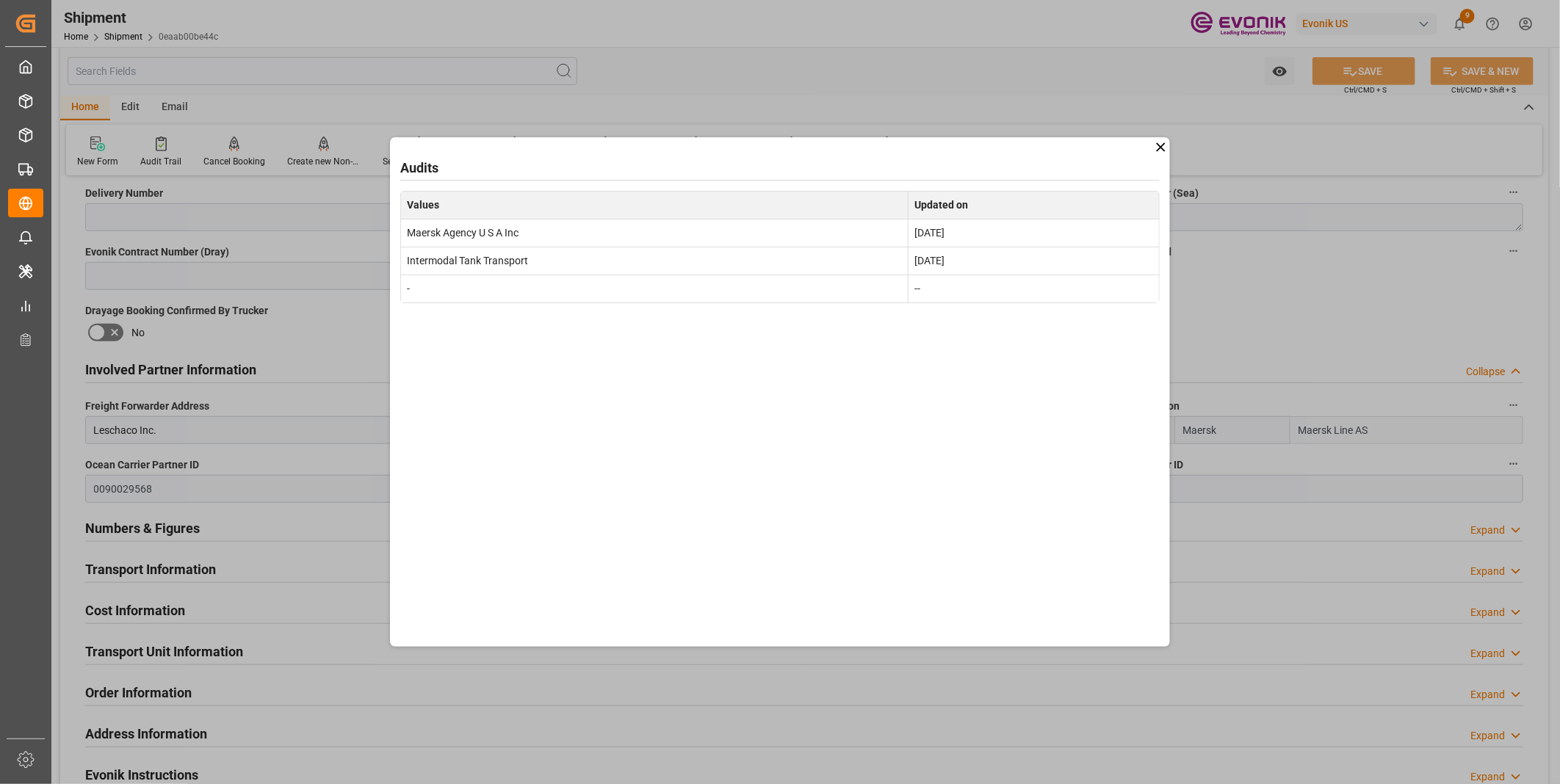
click at [883, 94] on div "Audits Values Updated on Maersk Agency U S A Inc [DATE] Intermodal Tank Transpo…" at bounding box center [780, 392] width 1560 height 784
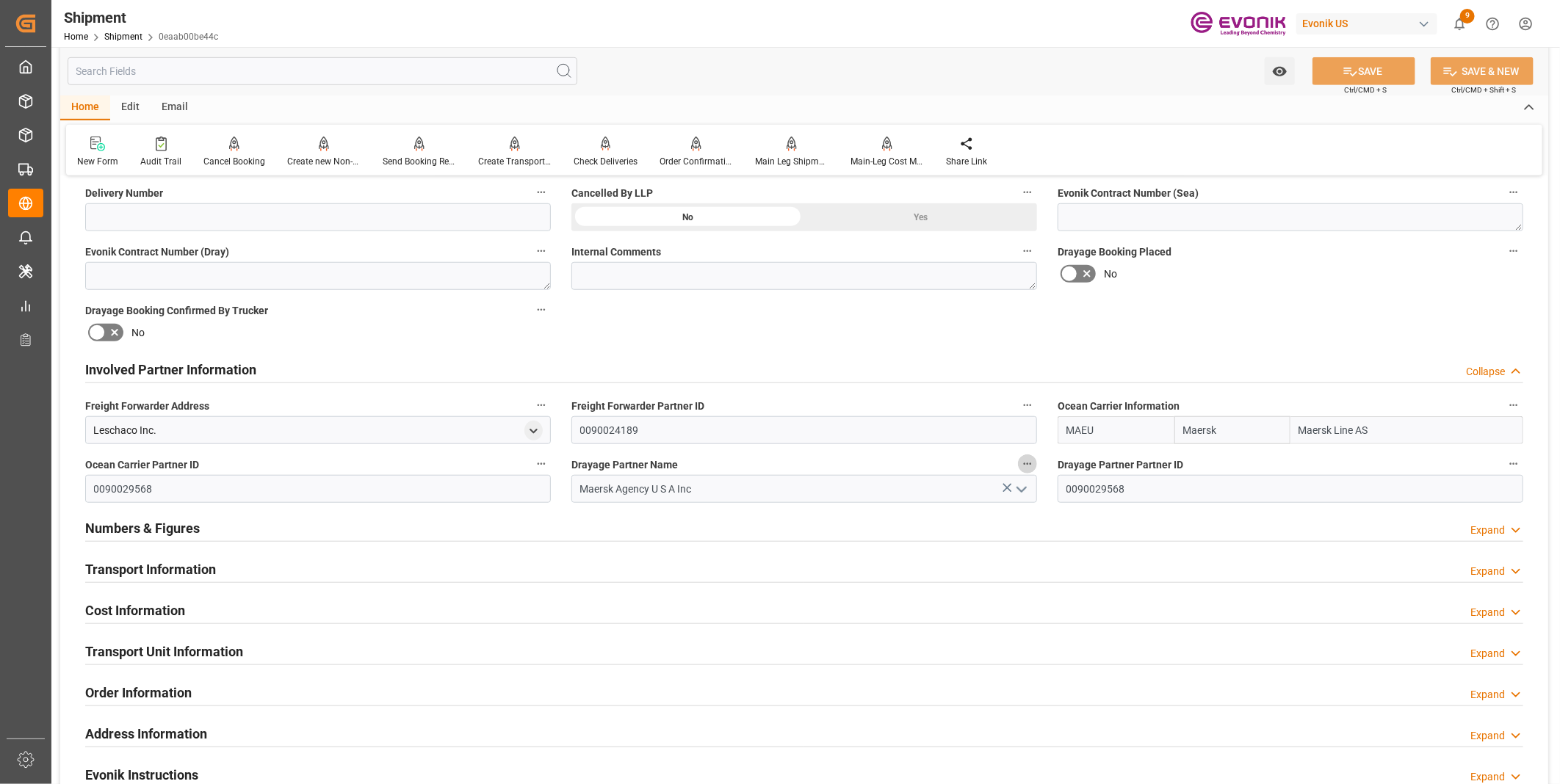
click at [1023, 459] on icon "button" at bounding box center [1028, 464] width 12 height 12
click at [1045, 459] on li "Audits" at bounding box center [1055, 462] width 75 height 25
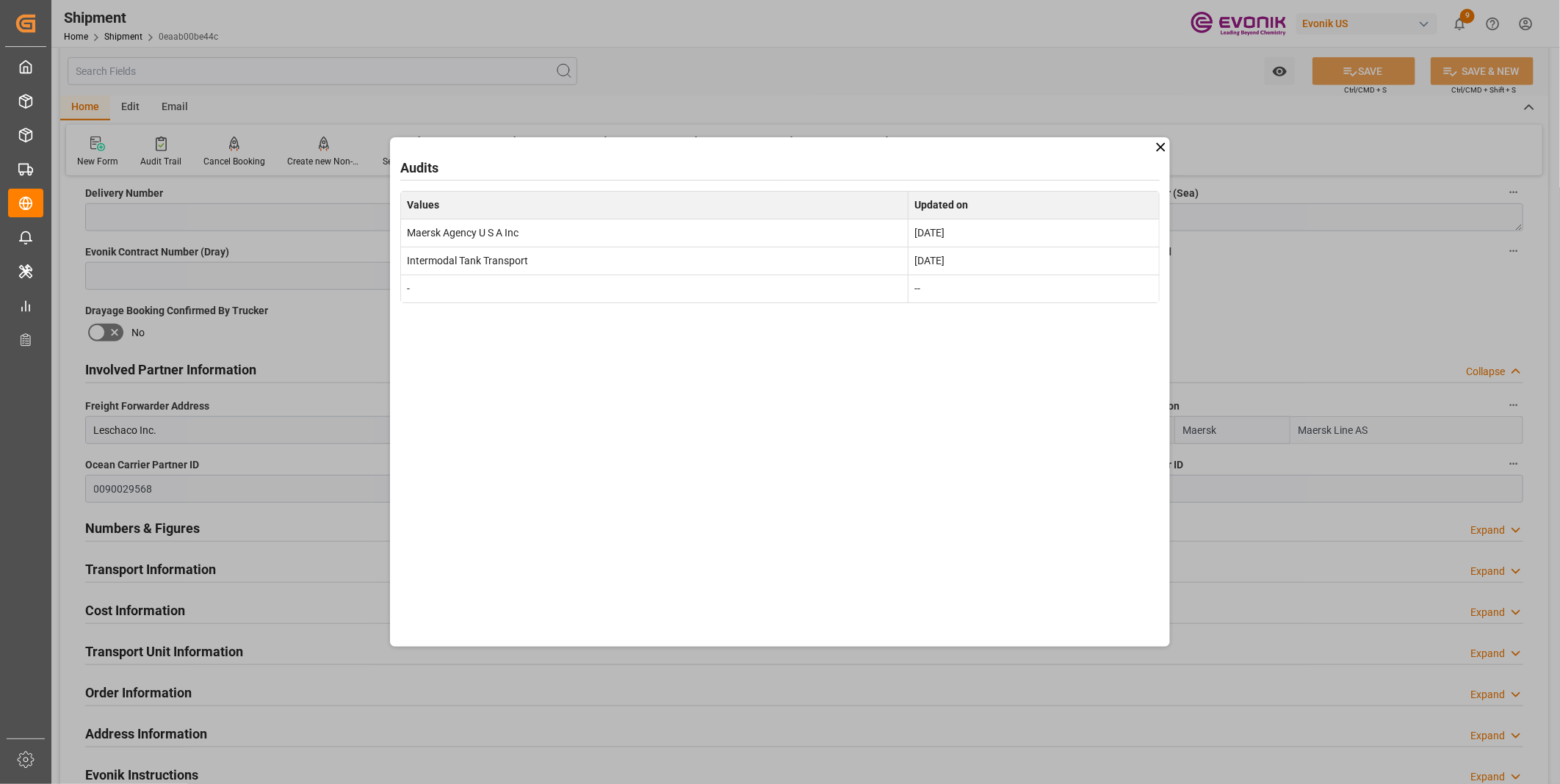
drag, startPoint x: 791, startPoint y: 162, endPoint x: 923, endPoint y: 174, distance: 132.5
click at [920, 174] on div "Audits" at bounding box center [780, 168] width 760 height 20
drag, startPoint x: 902, startPoint y: 157, endPoint x: 913, endPoint y: 287, distance: 130.5
click at [913, 287] on div "Audits Values Updated on Maersk Agency U S A Inc [DATE] Intermodal Tank Transpo…" at bounding box center [780, 232] width 760 height 150
click at [691, 401] on div "Audits Values Updated on Maersk Agency U S A Inc [DATE] Intermodal Tank Transpo…" at bounding box center [780, 392] width 780 height 509
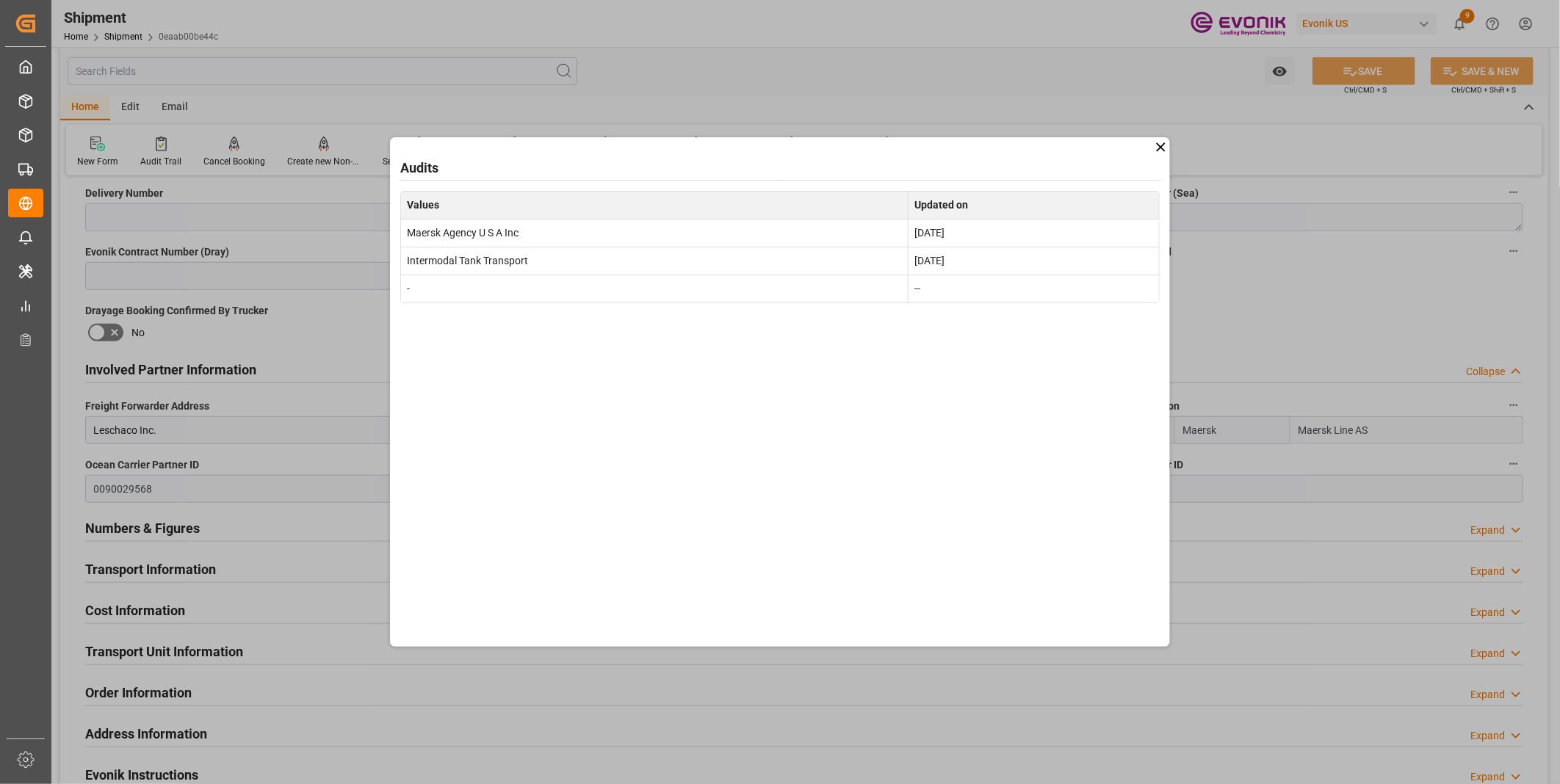
click at [1346, 262] on div "Audits Values Updated on Maersk Agency U S A Inc [DATE] Intermodal Tank Transpo…" at bounding box center [780, 392] width 1560 height 784
